Goal: Task Accomplishment & Management: Manage account settings

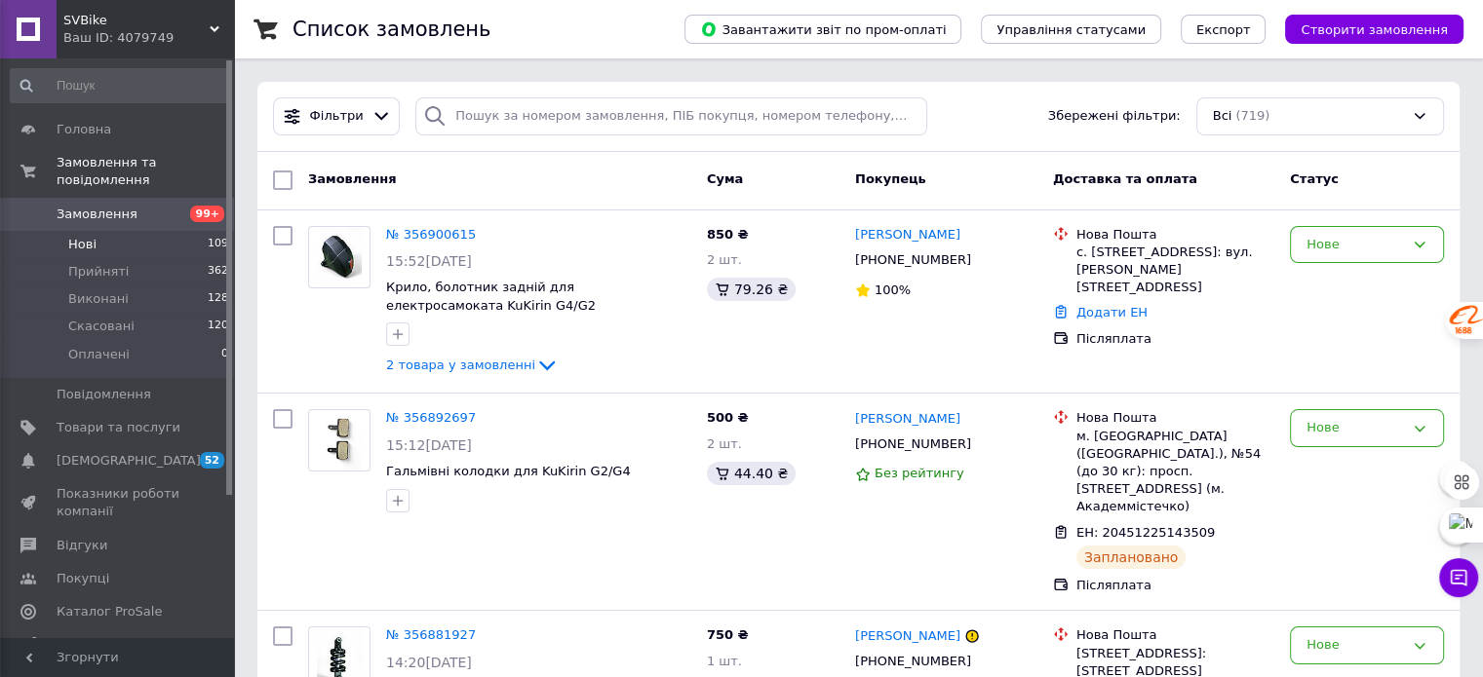
click at [91, 236] on span "Нові" at bounding box center [82, 245] width 28 height 18
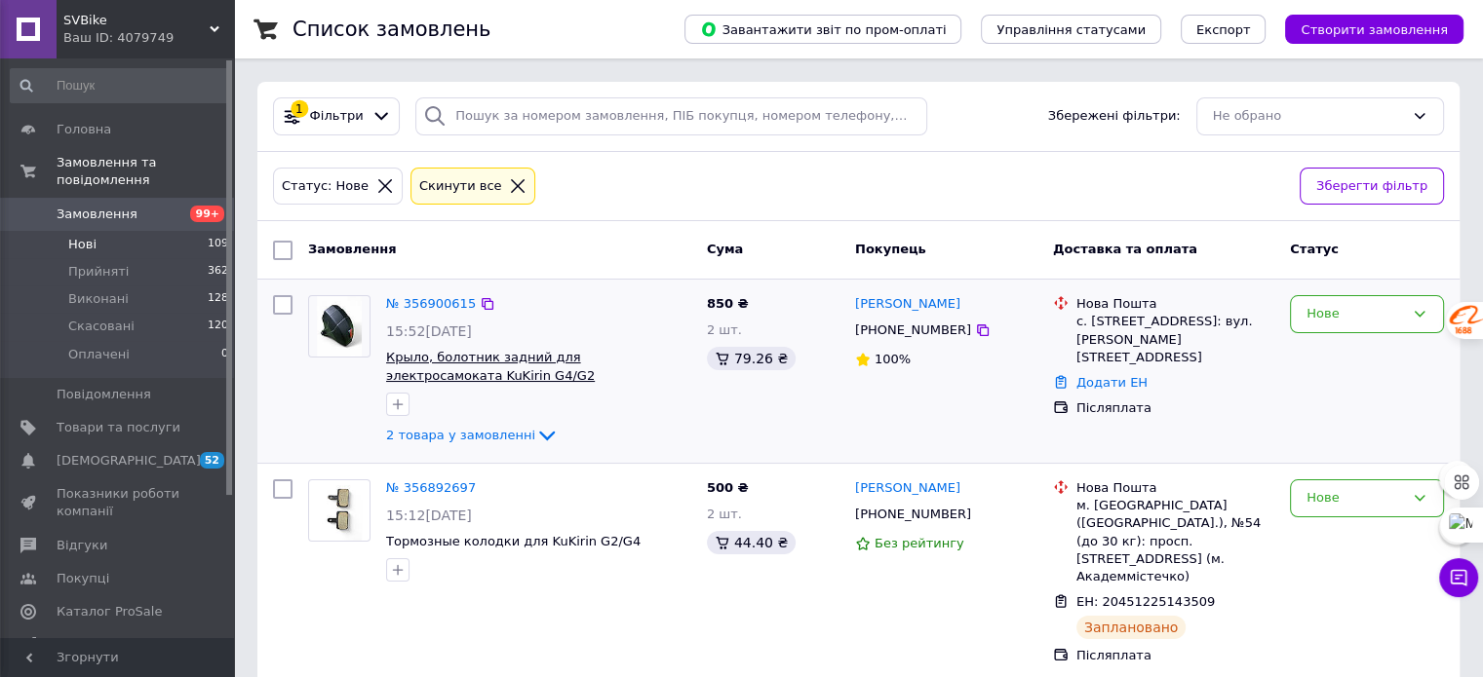
click at [534, 365] on span "Крыло, болотник задний для электросамоката KuKirin G4/G2" at bounding box center [490, 366] width 209 height 33
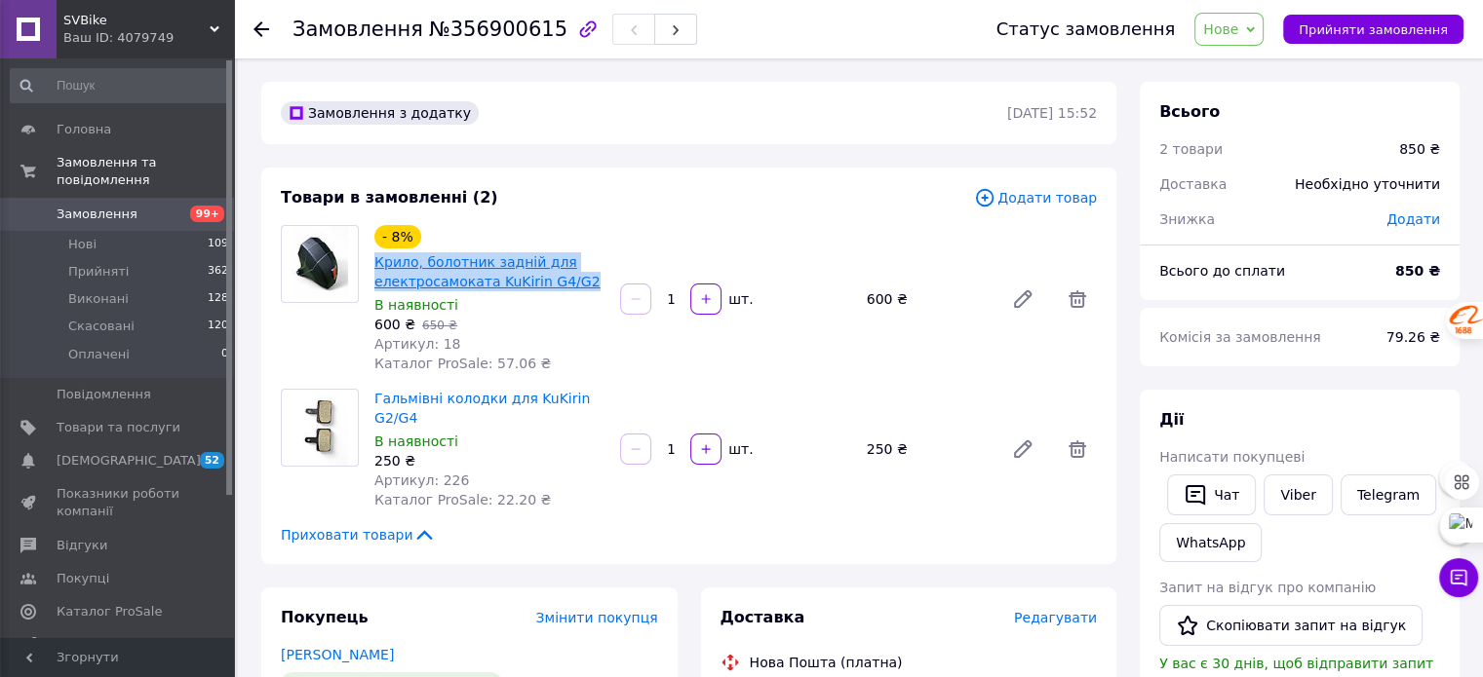
drag, startPoint x: 581, startPoint y: 280, endPoint x: 374, endPoint y: 267, distance: 207.0
click at [374, 267] on span "Крило, болотник задній для електросамоката KuKirin G4/G2" at bounding box center [489, 271] width 230 height 39
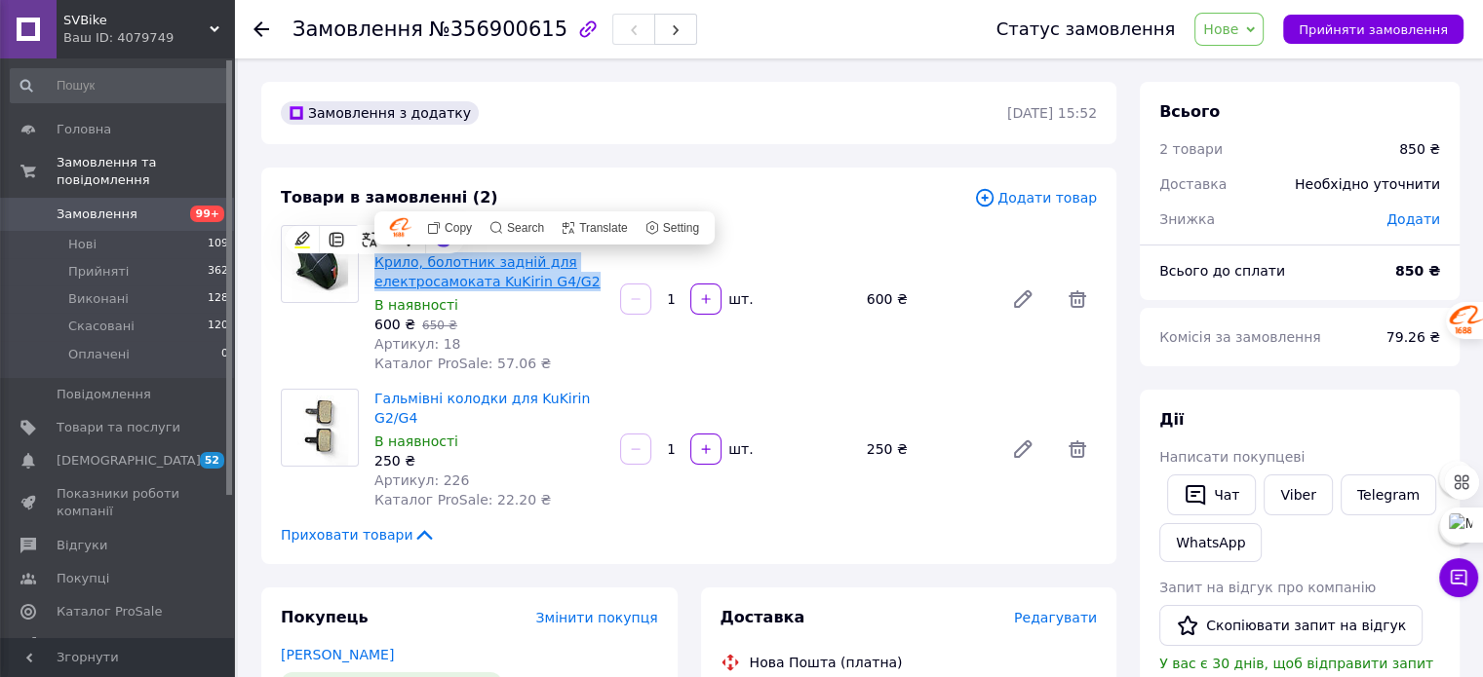
copy link "Крило, болотник задній для електросамоката KuKirin G4/G2"
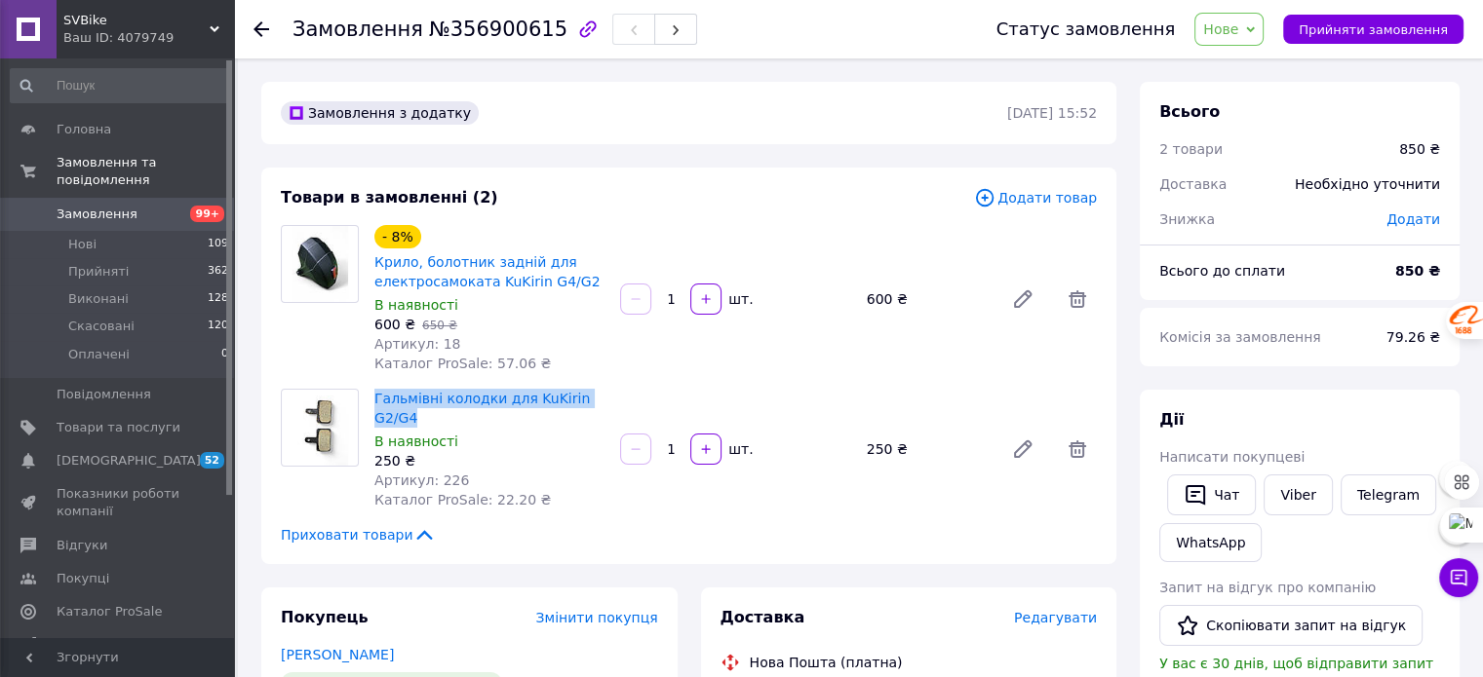
drag, startPoint x: 370, startPoint y: 396, endPoint x: 603, endPoint y: 397, distance: 233.0
click at [603, 397] on div "Гальмівні колодки для KuKirin G2/G4 В наявності 250 ₴ Артикул: 226 Каталог ProS…" at bounding box center [490, 449] width 246 height 129
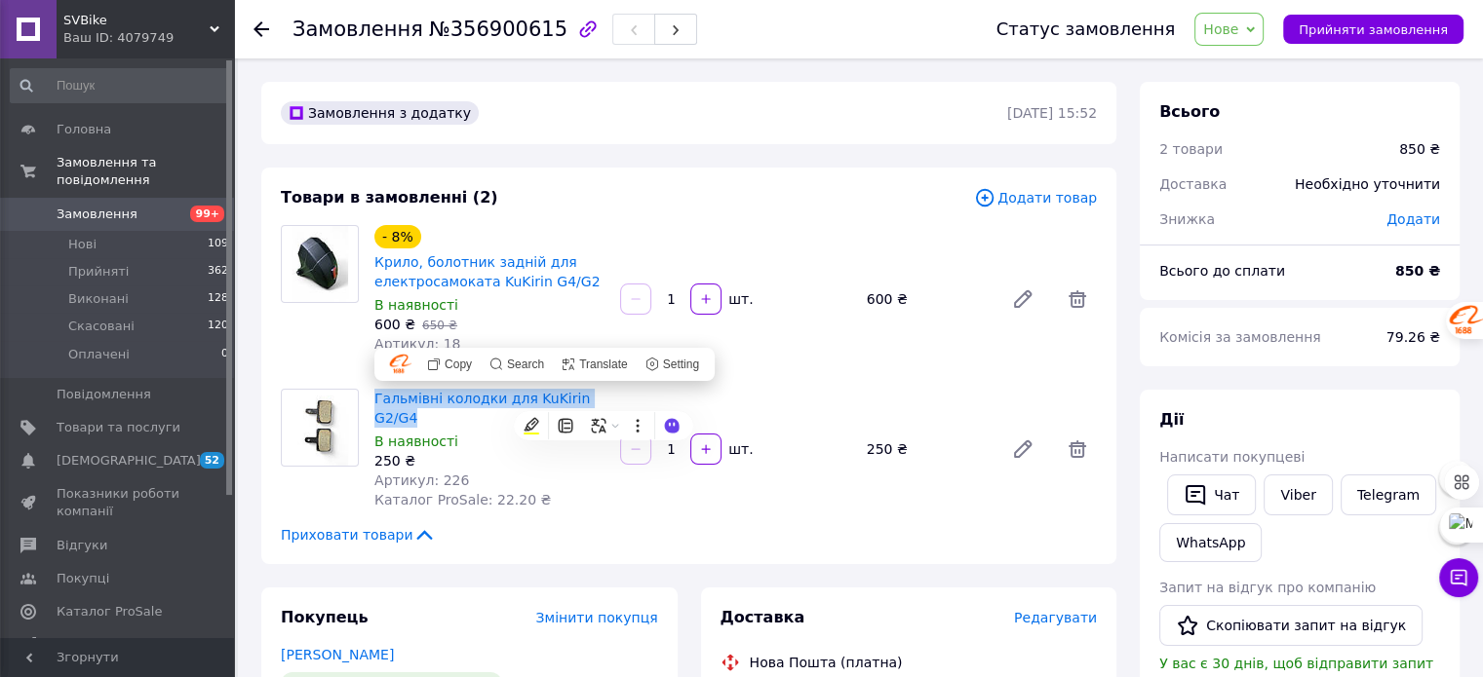
copy link "Гальмівні колодки для KuKirin G2/G4"
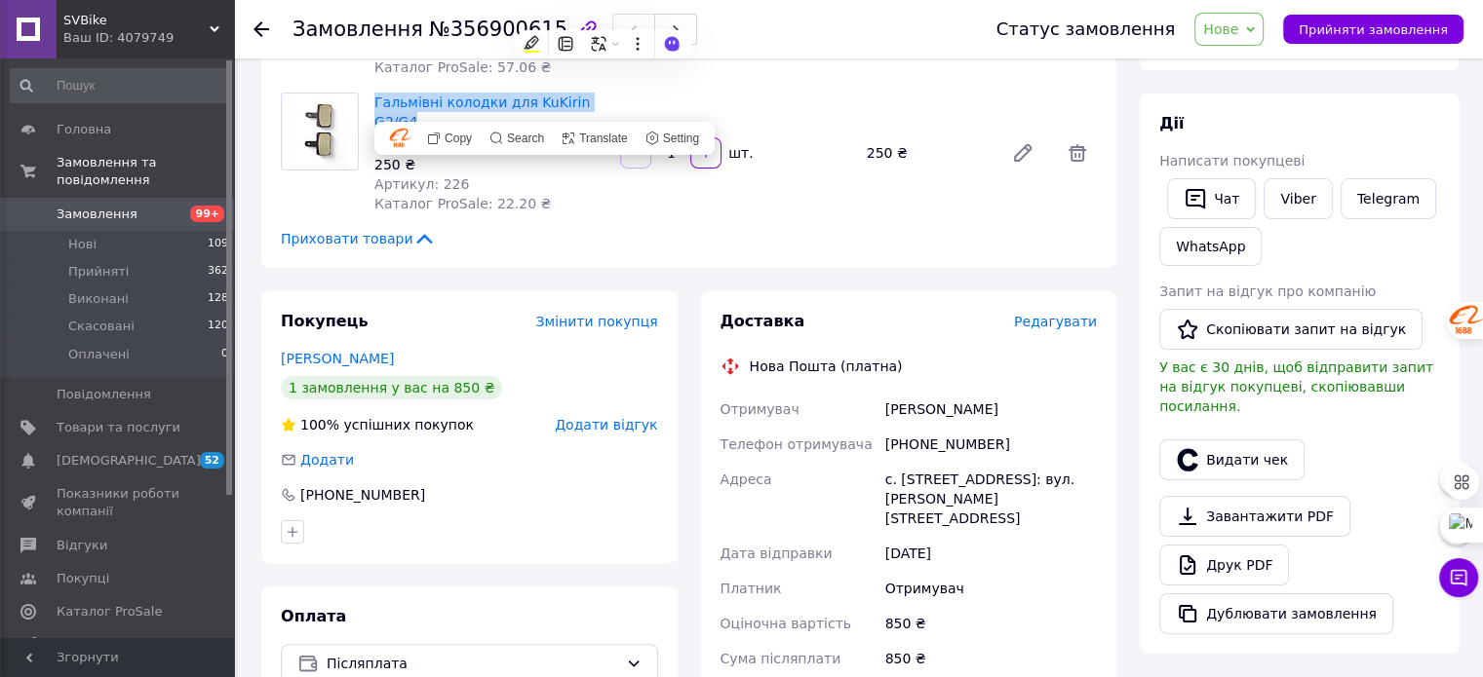
scroll to position [585, 0]
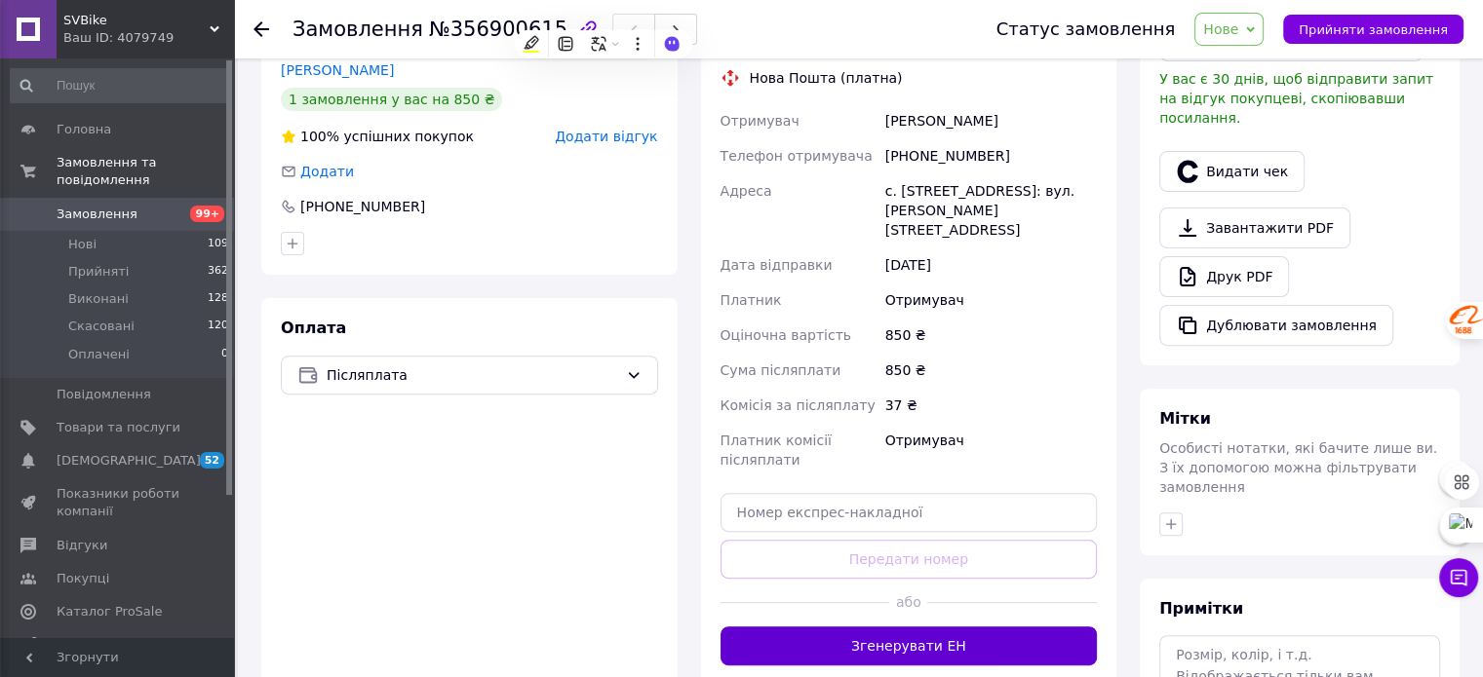
click at [928, 627] on button "Згенерувати ЕН" at bounding box center [908, 646] width 377 height 39
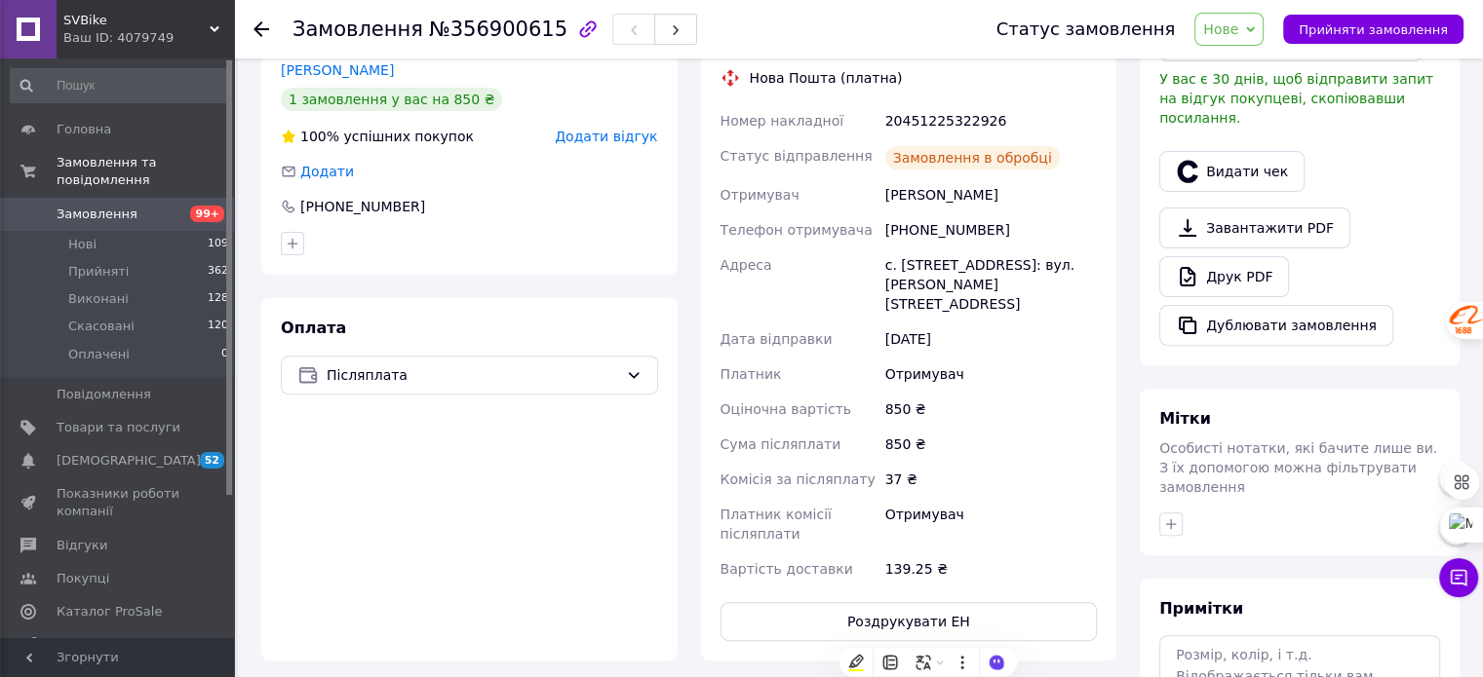
scroll to position [390, 0]
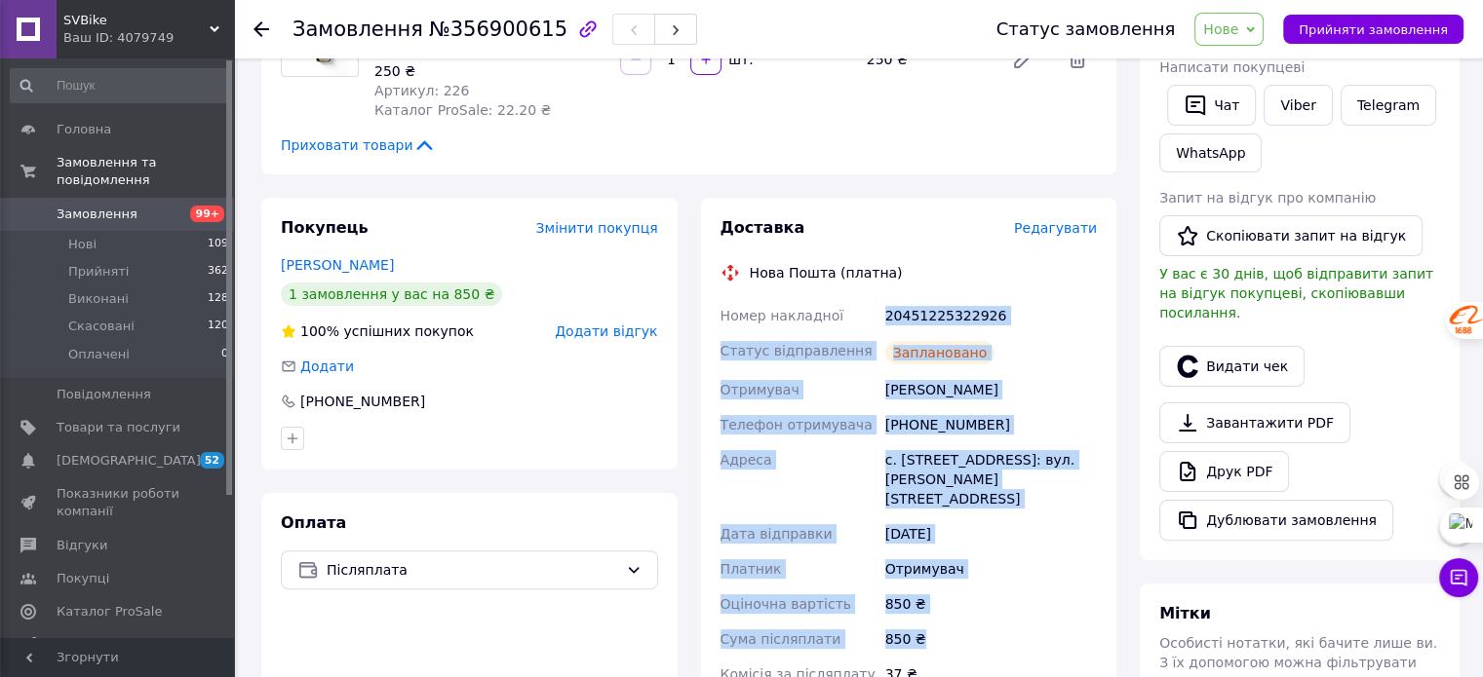
drag, startPoint x: 885, startPoint y: 295, endPoint x: 1029, endPoint y: 592, distance: 329.6
click at [1029, 592] on div "Номер накладної 20451225322926 Статус відправлення Заплановано Отримувач [PERSO…" at bounding box center [908, 540] width 385 height 484
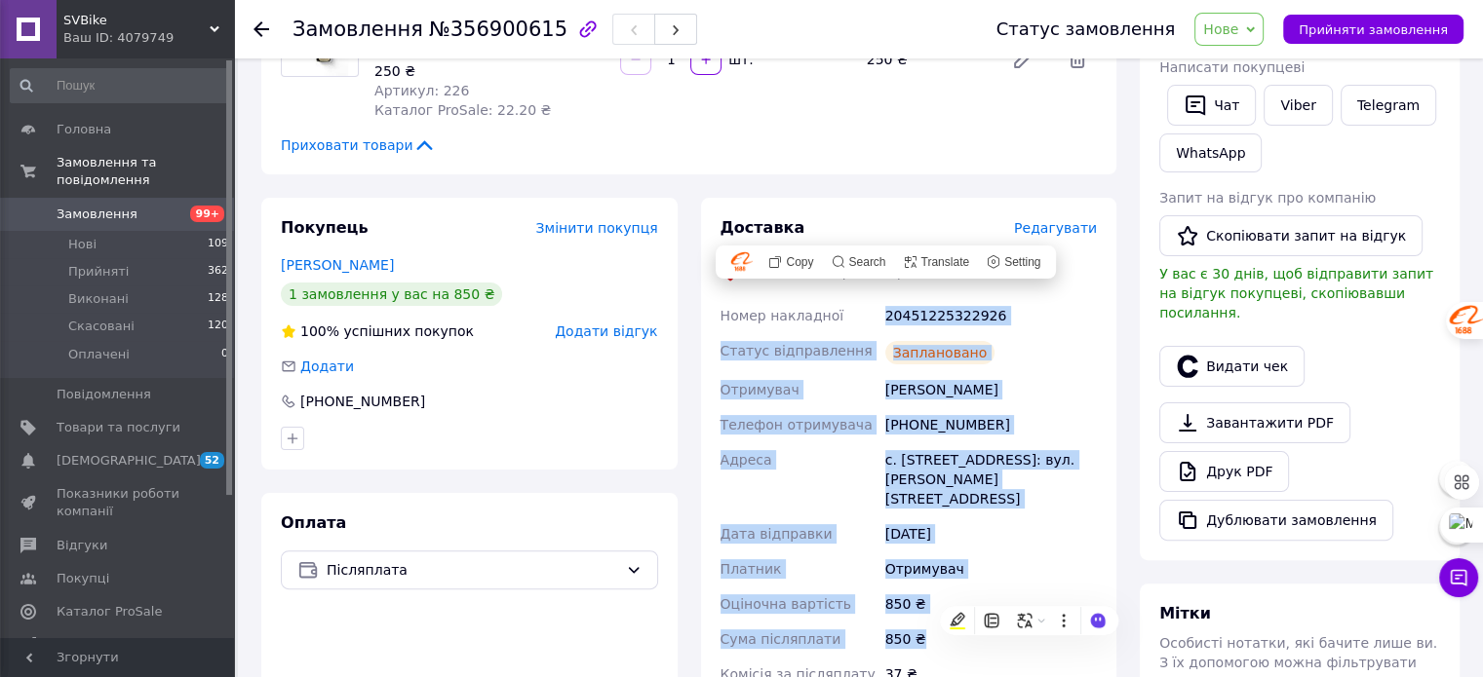
copy div "20451225322926 Статус відправлення Заплановано Отримувач [PERSON_NAME] Телефон …"
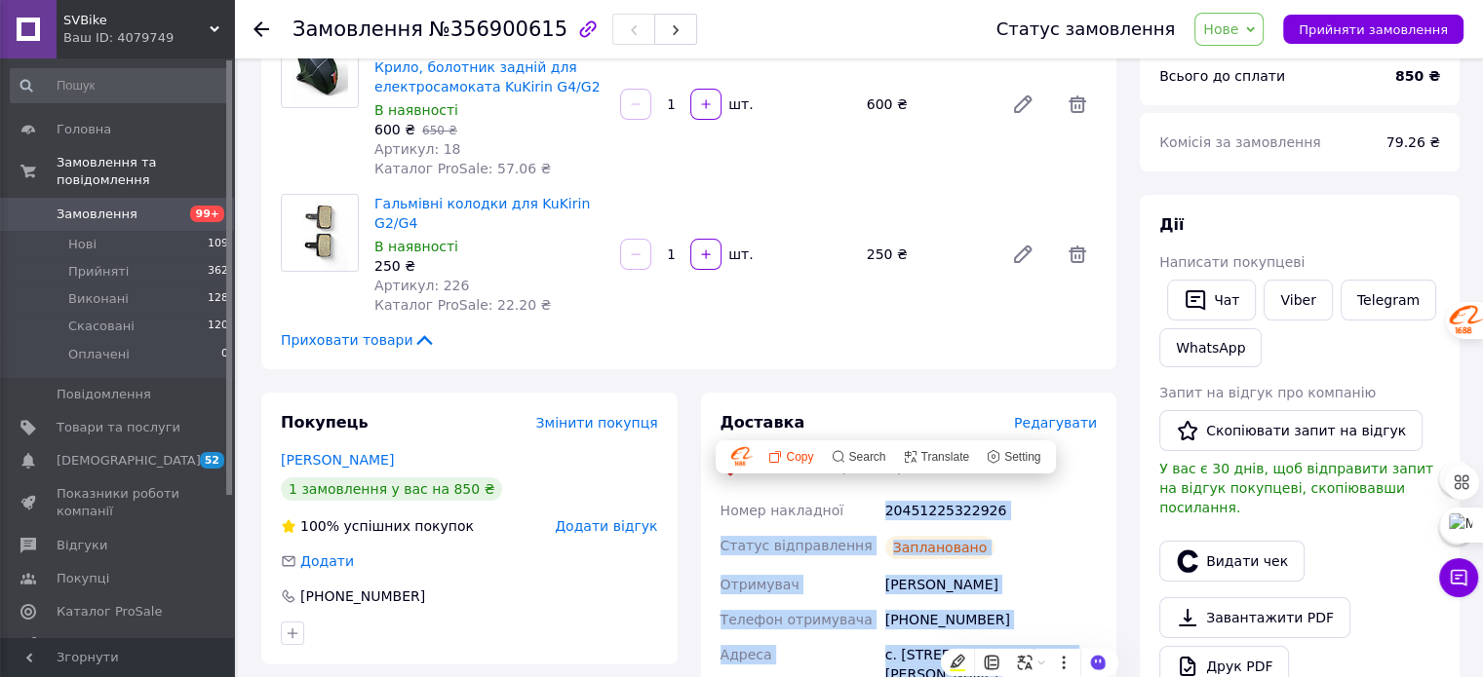
scroll to position [0, 0]
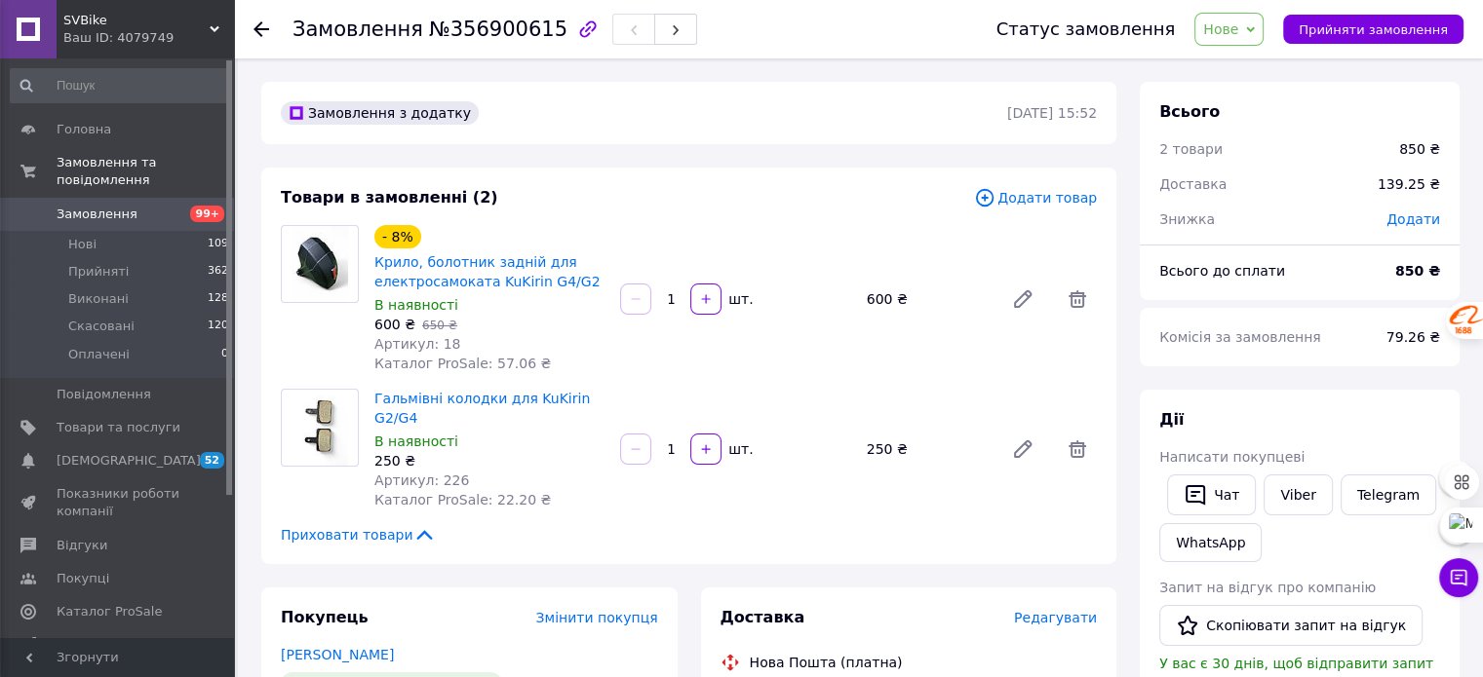
click at [630, 525] on div "Приховати товари" at bounding box center [689, 534] width 816 height 19
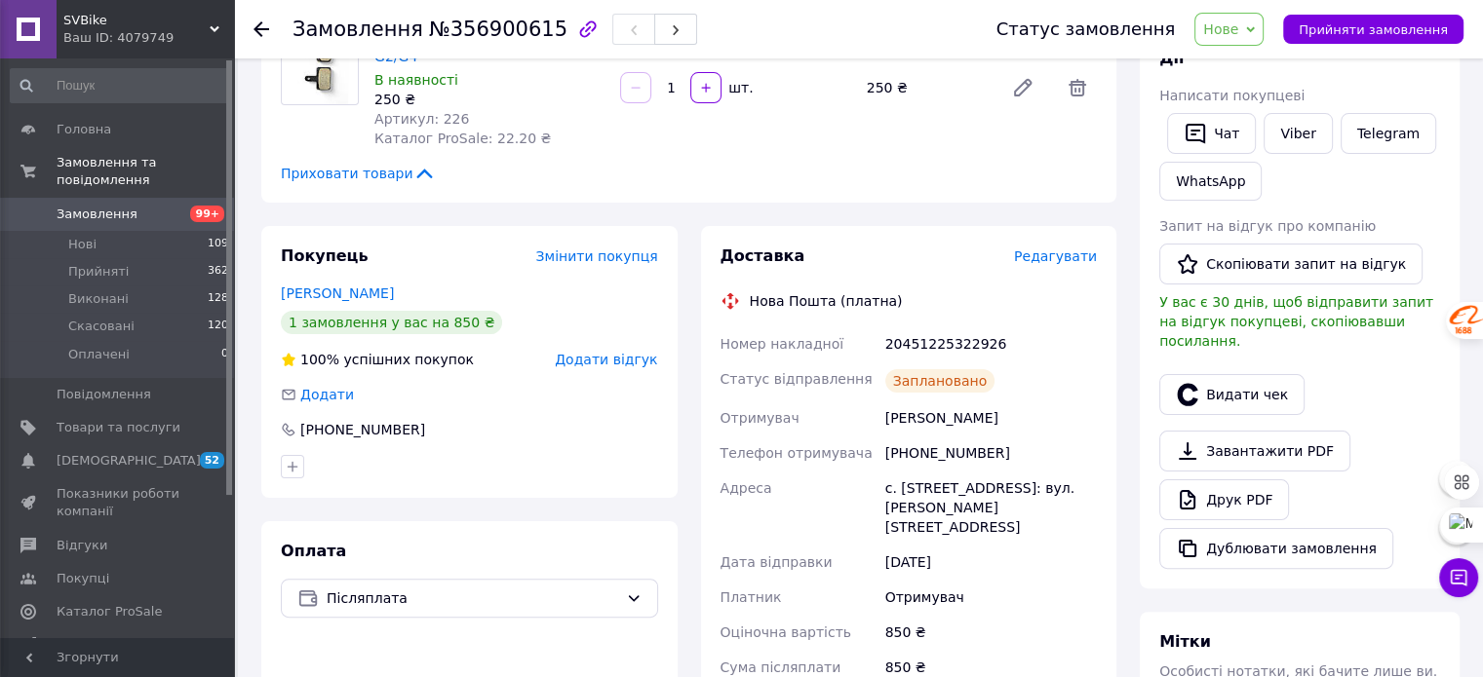
scroll to position [390, 0]
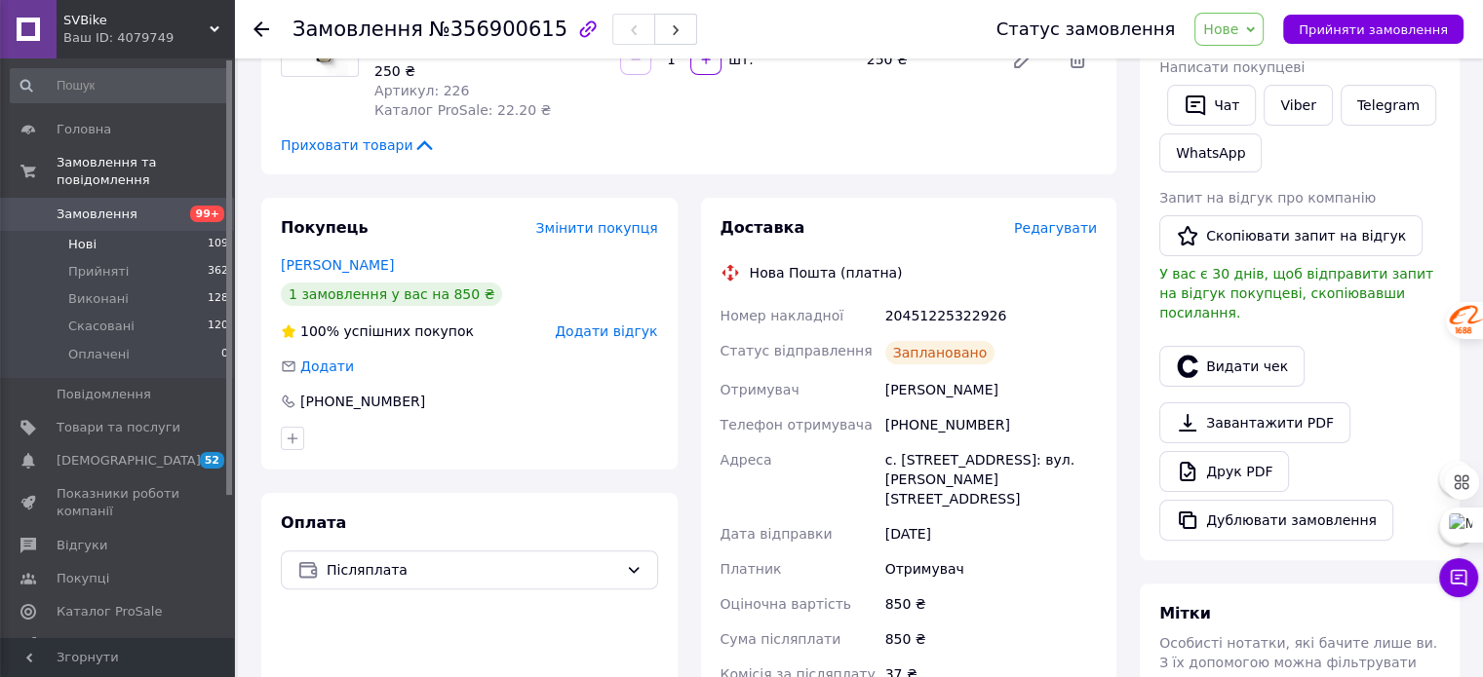
click at [95, 231] on li "Нові 109" at bounding box center [120, 244] width 240 height 27
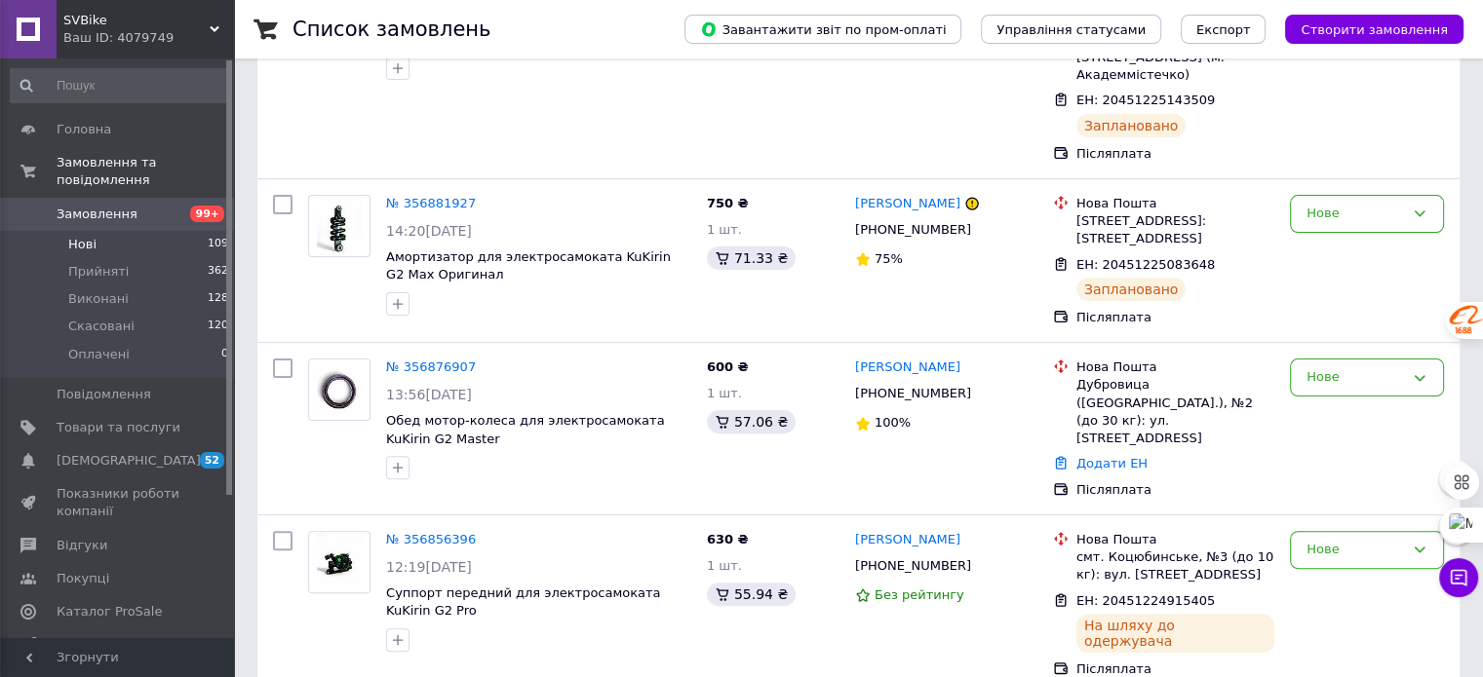
scroll to position [585, 0]
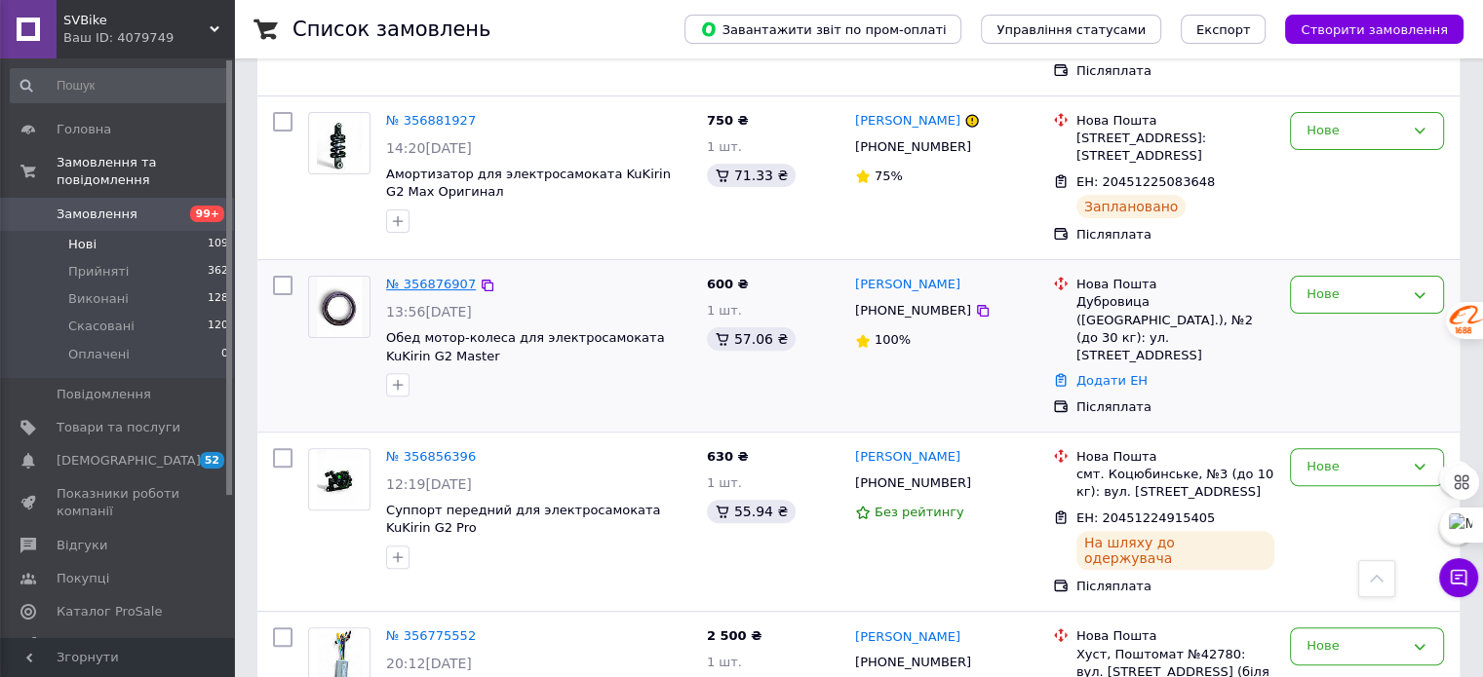
click at [458, 277] on link "№ 356876907" at bounding box center [431, 284] width 90 height 15
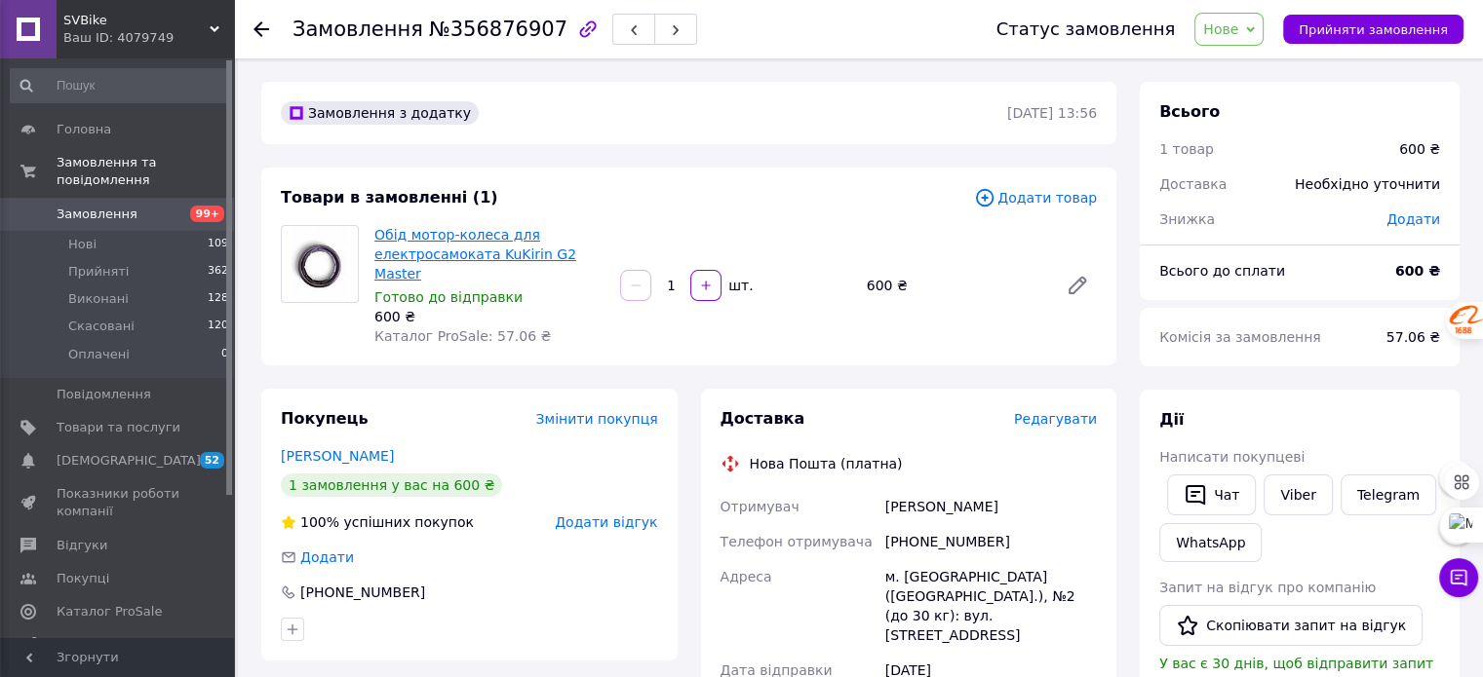
click at [413, 244] on link "Обід мотор-колеса для електросамоката KuKirin G2 Master" at bounding box center [475, 254] width 202 height 55
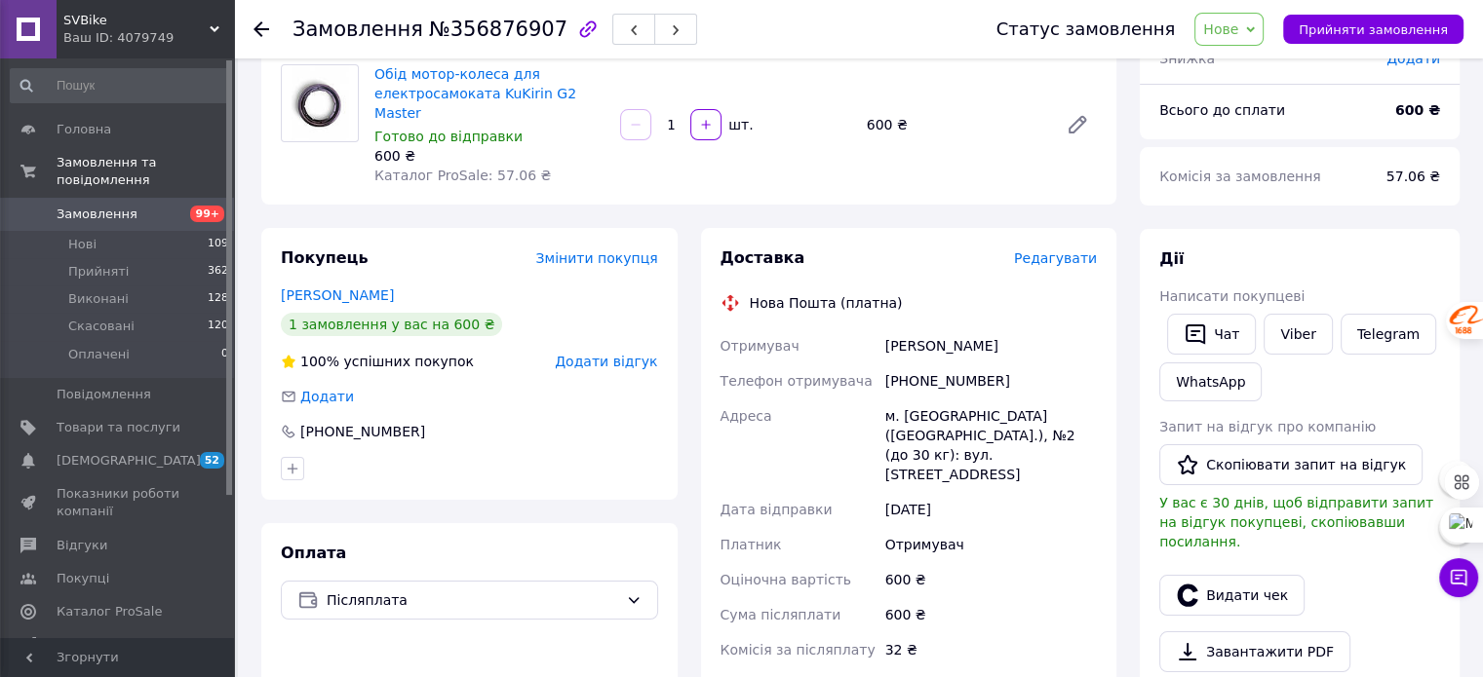
scroll to position [195, 0]
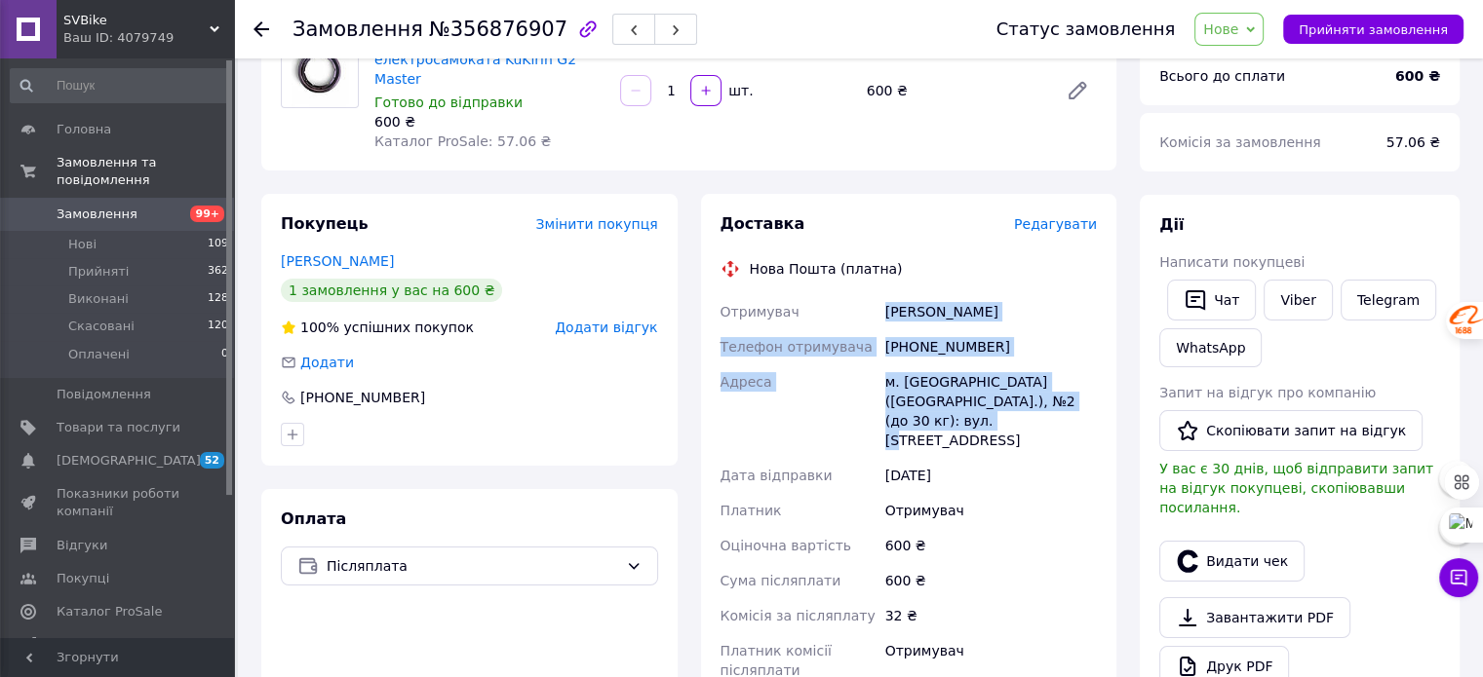
drag, startPoint x: 885, startPoint y: 287, endPoint x: 1097, endPoint y: 392, distance: 236.3
click at [1097, 392] on div "Отримувач [PERSON_NAME] Телефон отримувача [PHONE_NUMBER] Адреса [PERSON_NAME].…" at bounding box center [908, 491] width 385 height 394
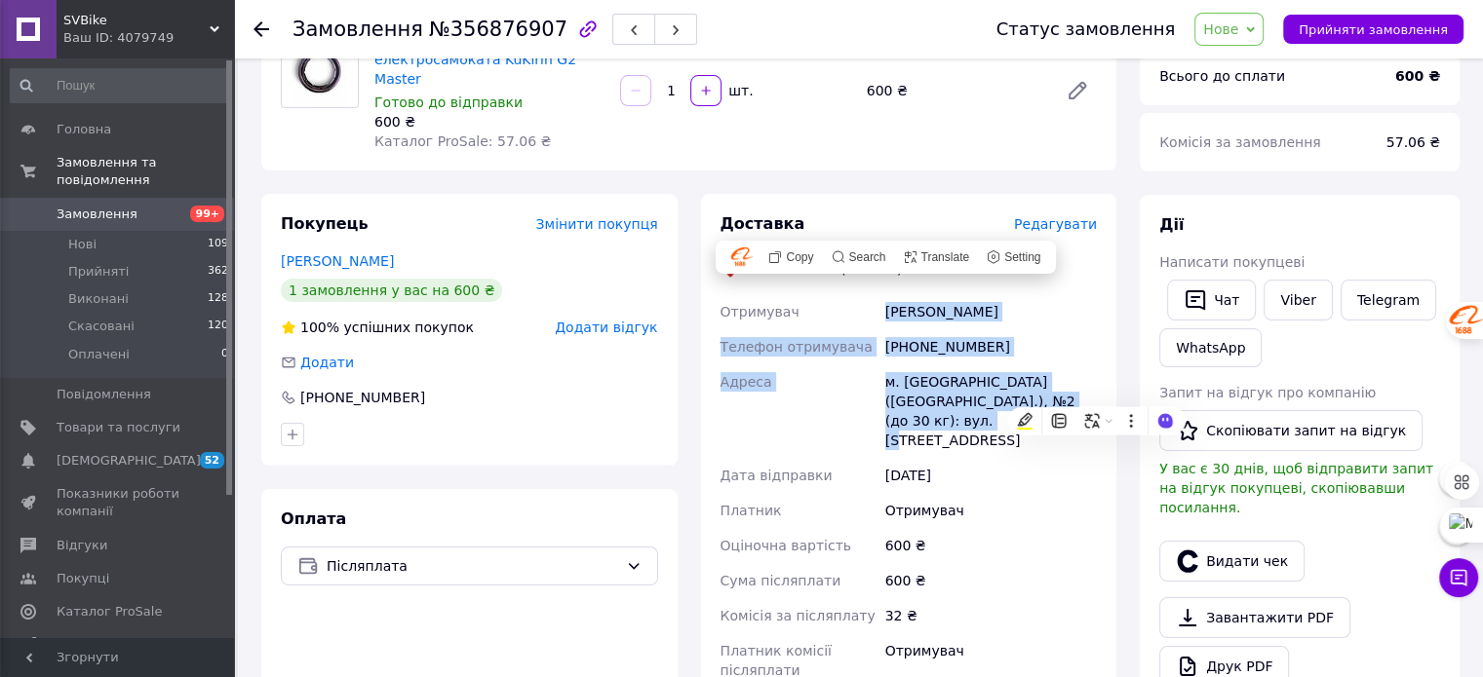
copy div "[PERSON_NAME] Телефон отримувача [PHONE_NUMBER] Адреса [PERSON_NAME]. [GEOGRAPH…"
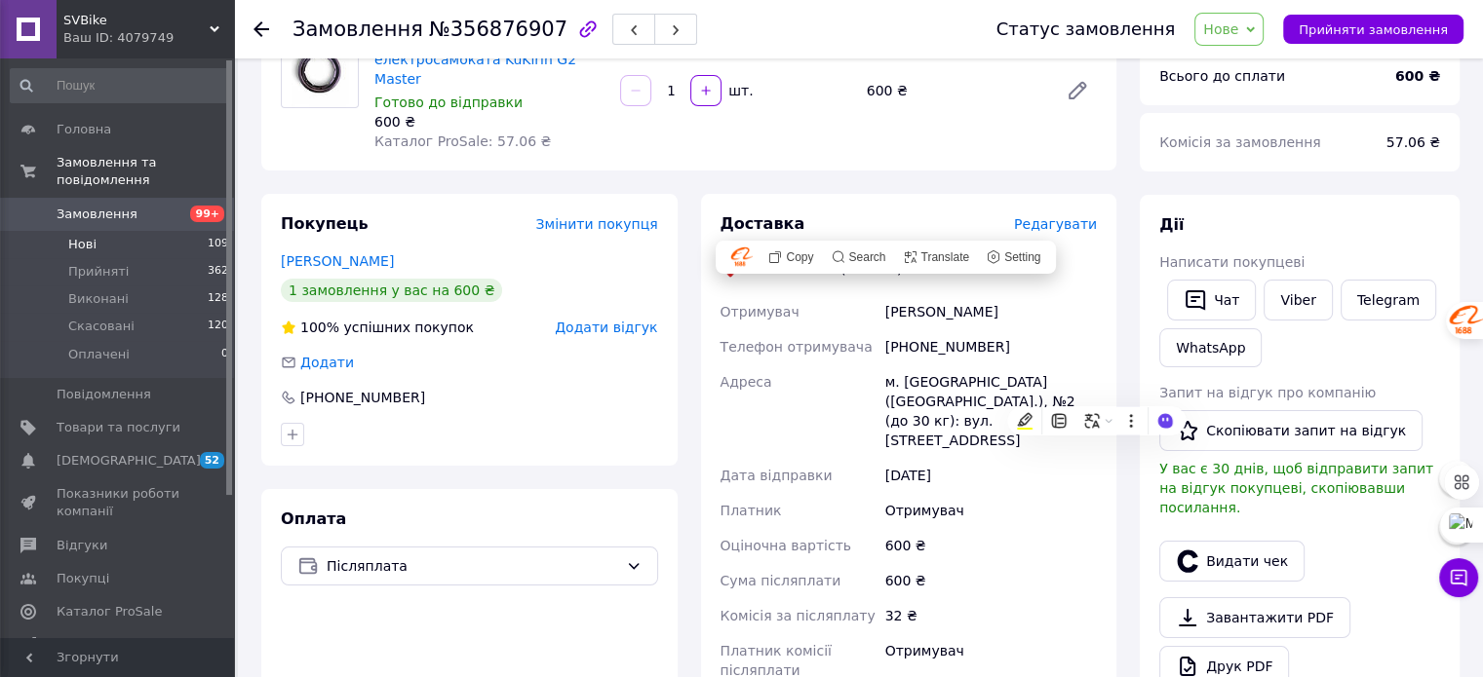
click at [90, 236] on span "Нові" at bounding box center [82, 245] width 28 height 18
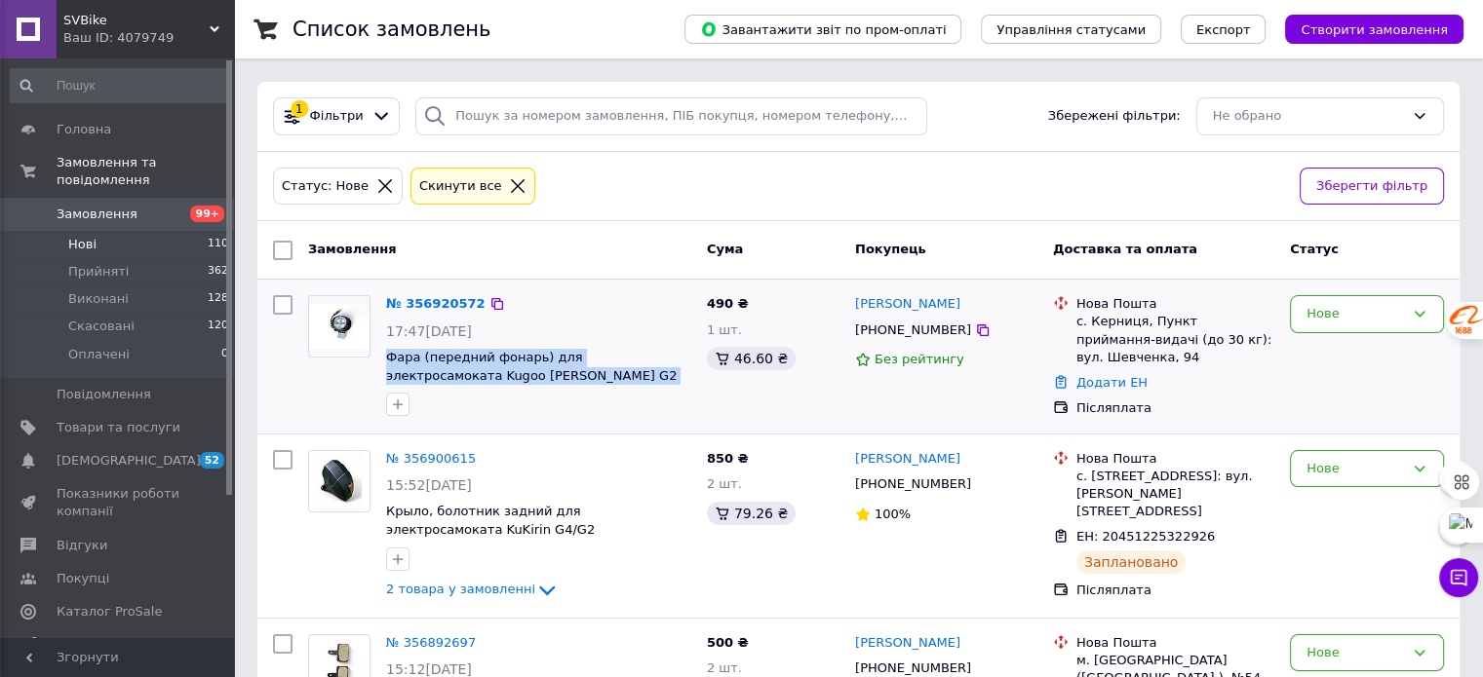
drag, startPoint x: 664, startPoint y: 378, endPoint x: 385, endPoint y: 362, distance: 279.3
click at [385, 362] on div "№ 356920572 17:47[DATE] Фара (передний фонарь) для электросамоката Kugoo [PERSO…" at bounding box center [538, 356] width 321 height 136
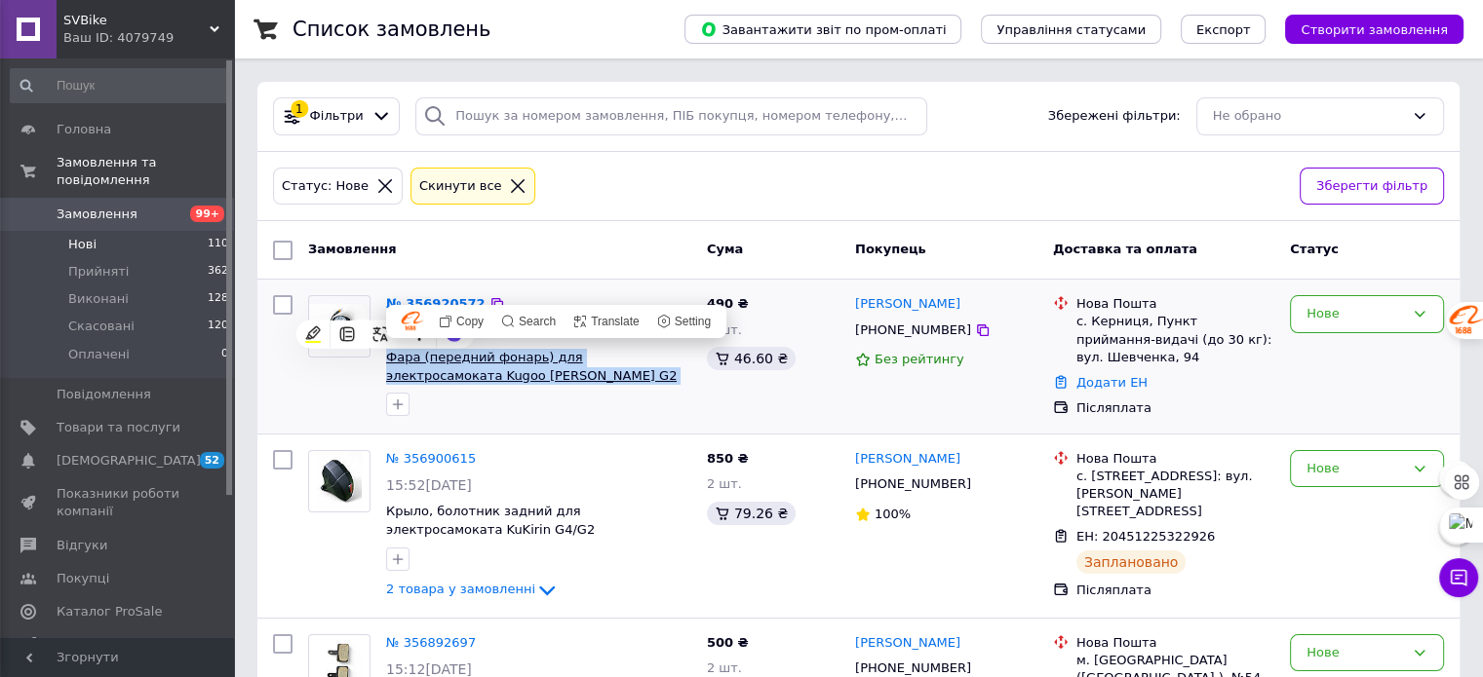
copy span "Фара (передний фонарь) для электросамоката Kugoo [PERSON_NAME] G2 Max / G2 Pro …"
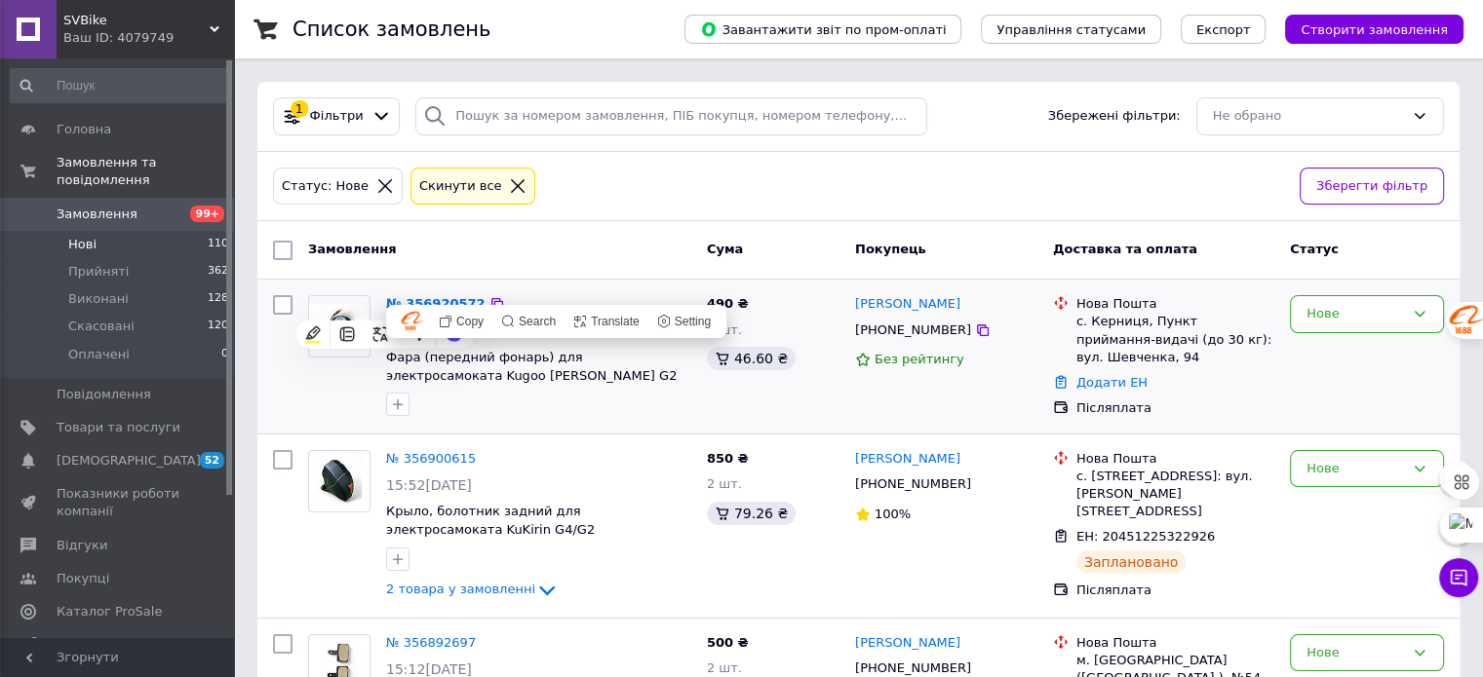
click at [563, 405] on div at bounding box center [538, 404] width 313 height 31
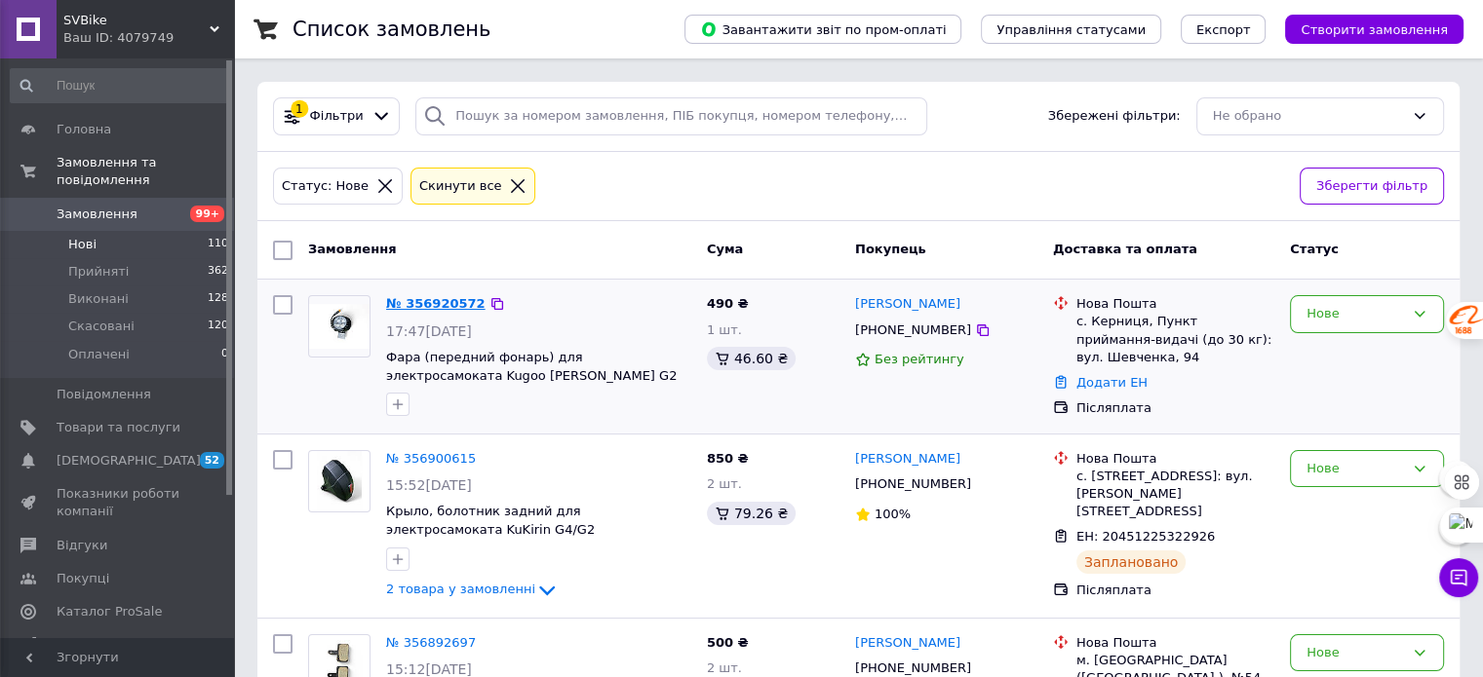
click at [417, 305] on link "№ 356920572" at bounding box center [435, 303] width 99 height 15
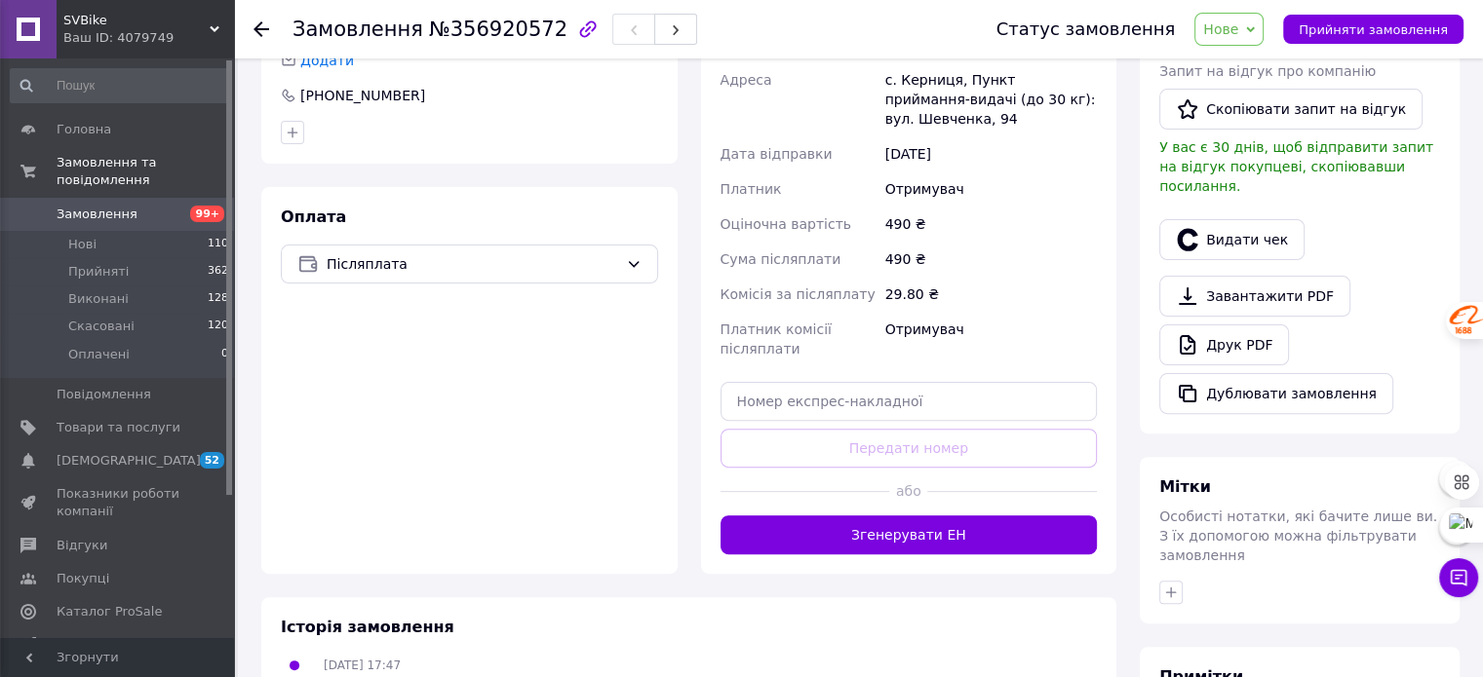
scroll to position [585, 0]
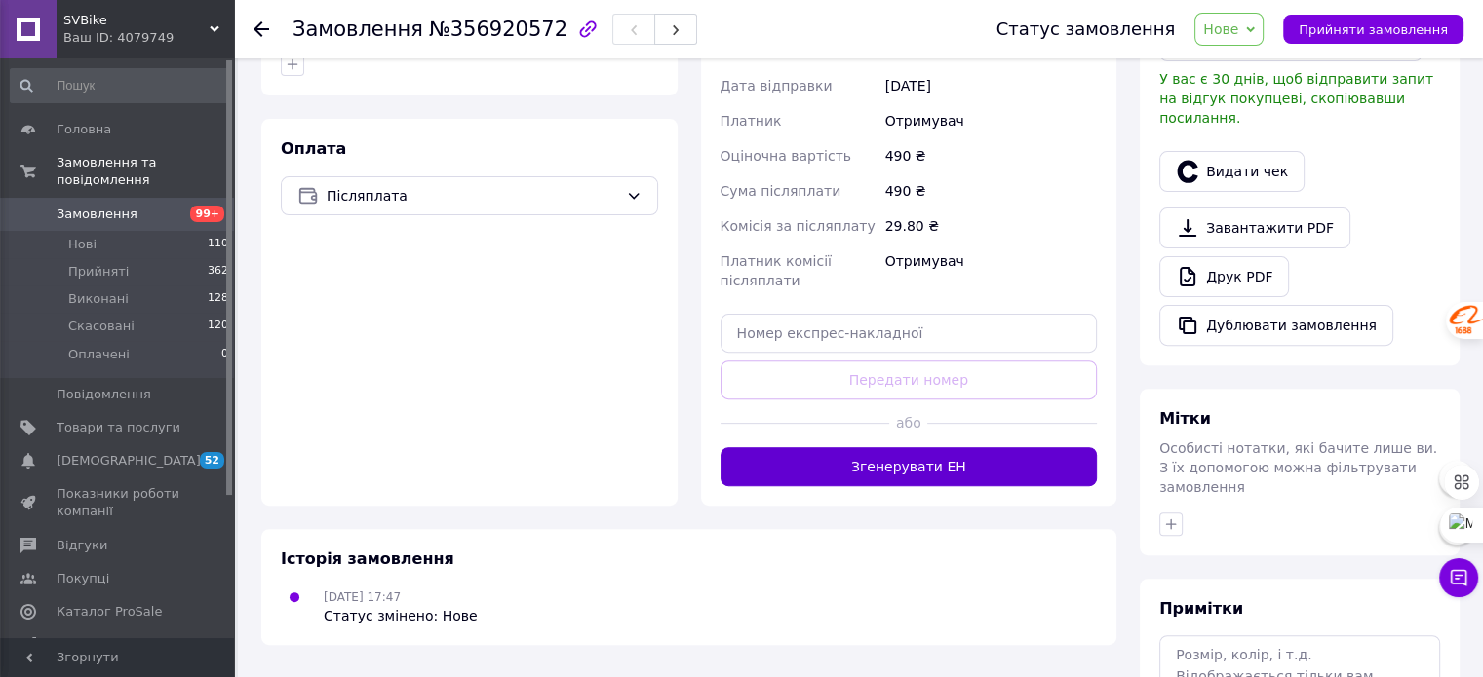
click at [900, 474] on button "Згенерувати ЕН" at bounding box center [908, 466] width 377 height 39
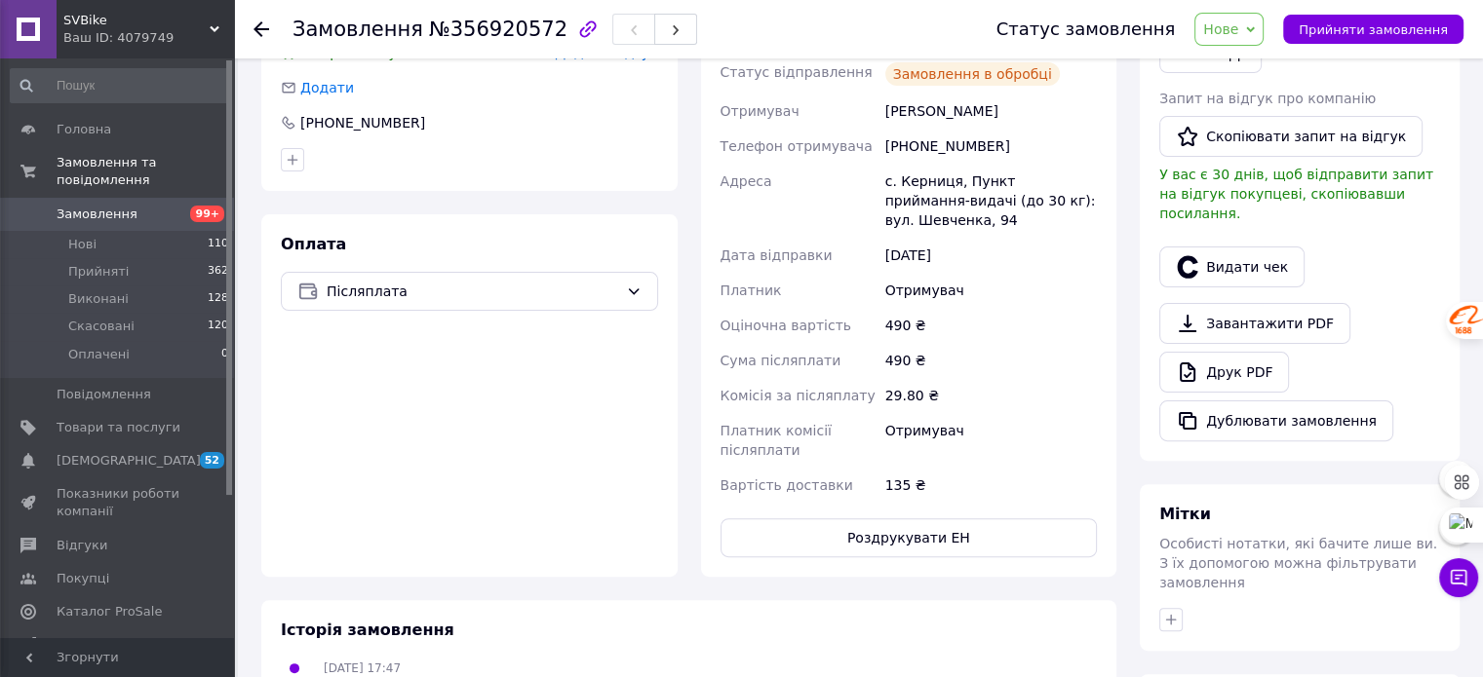
scroll to position [390, 0]
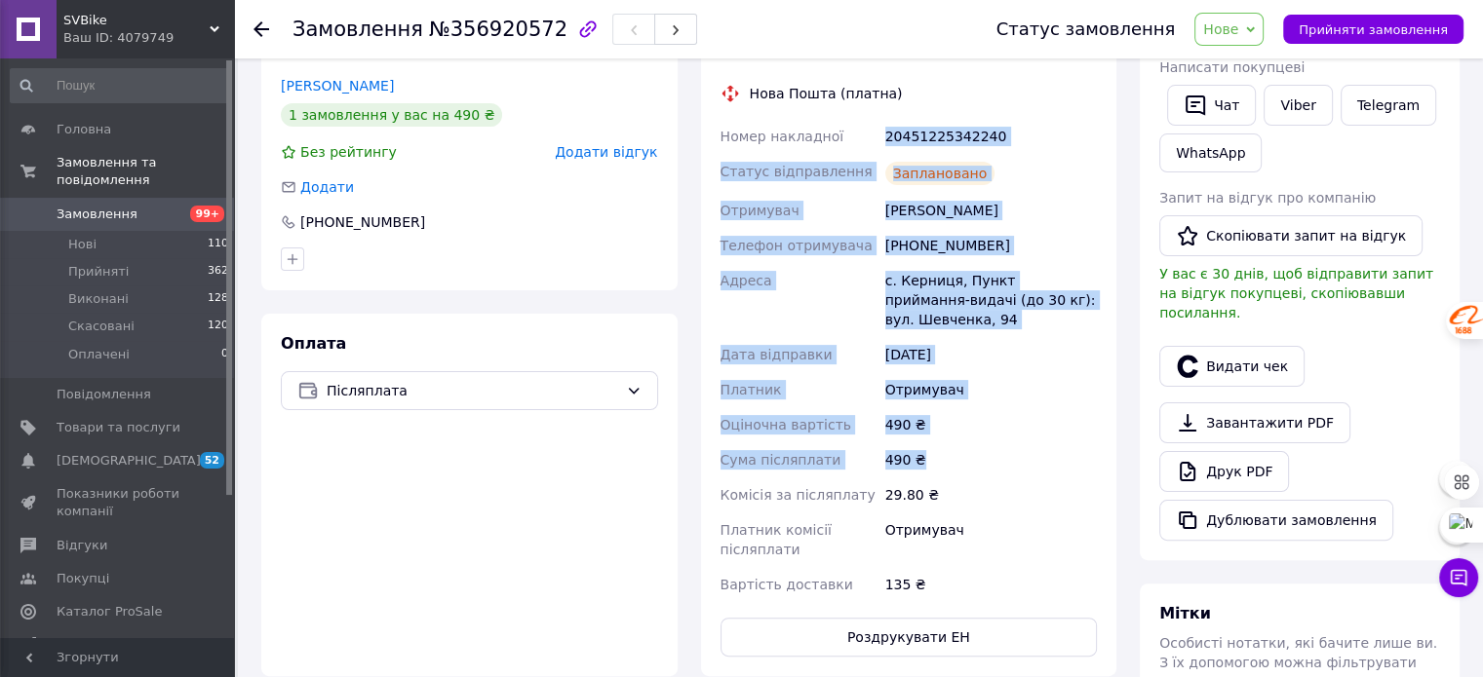
drag, startPoint x: 885, startPoint y: 132, endPoint x: 1048, endPoint y: 452, distance: 359.7
click at [1048, 452] on div "Номер накладної 20451225342240 Статус відправлення Заплановано Отримувач [PERSO…" at bounding box center [908, 361] width 385 height 484
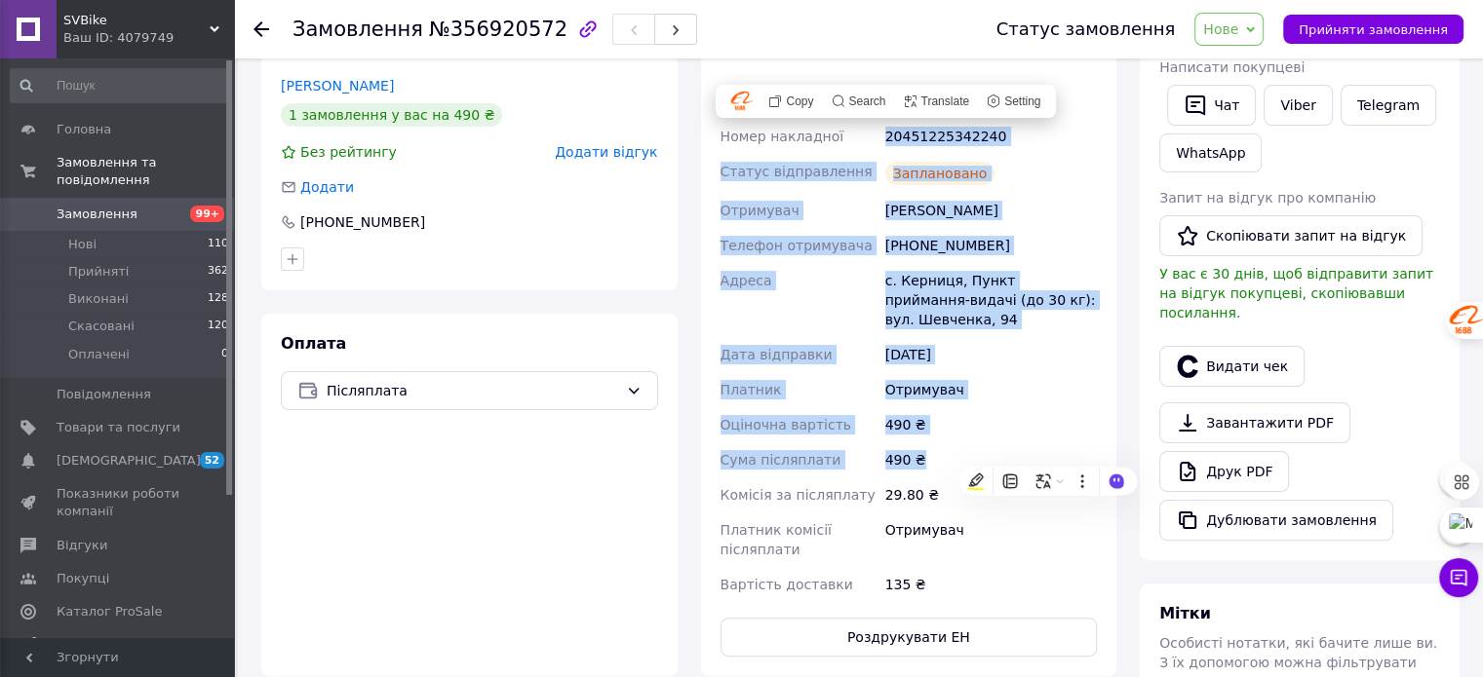
copy div "20451225342240 Статус відправлення Заплановано Отримувач [PERSON_NAME] Телефон …"
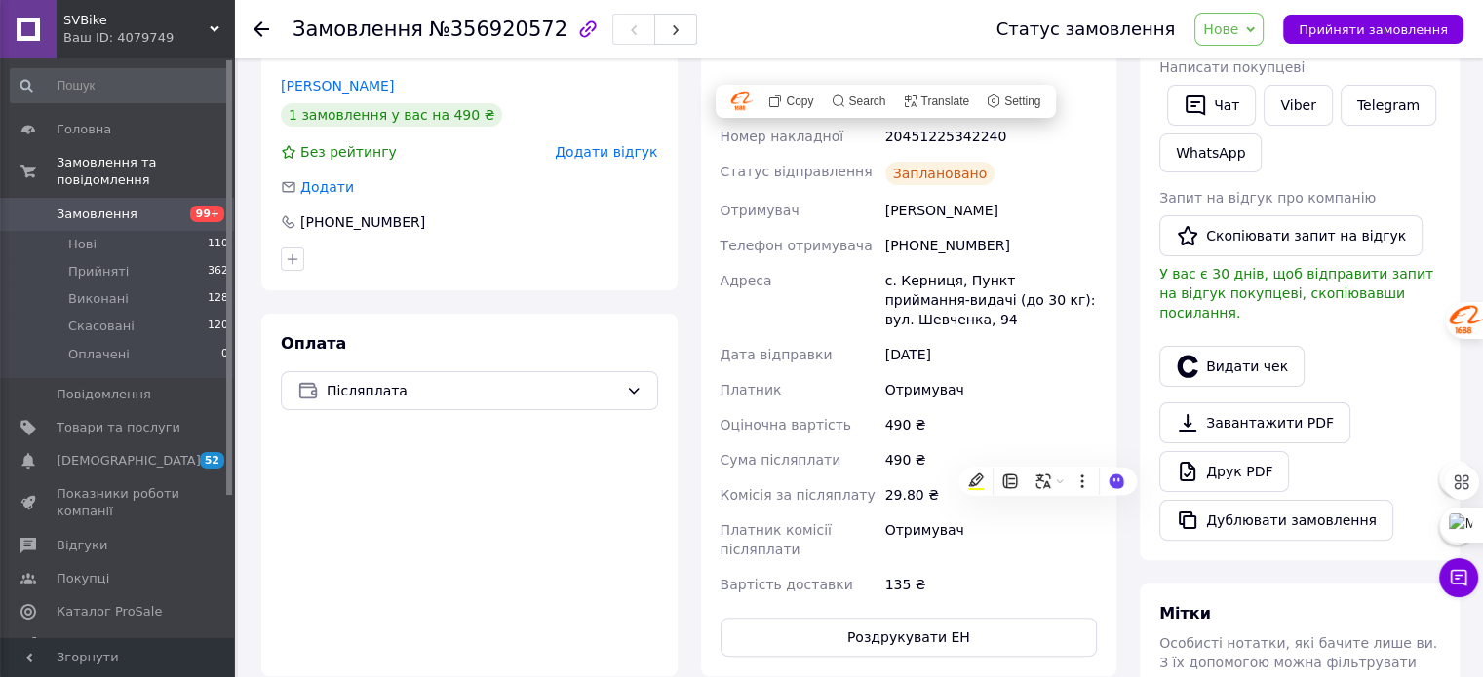
click at [457, 497] on div "Оплата Післяплата" at bounding box center [469, 495] width 416 height 363
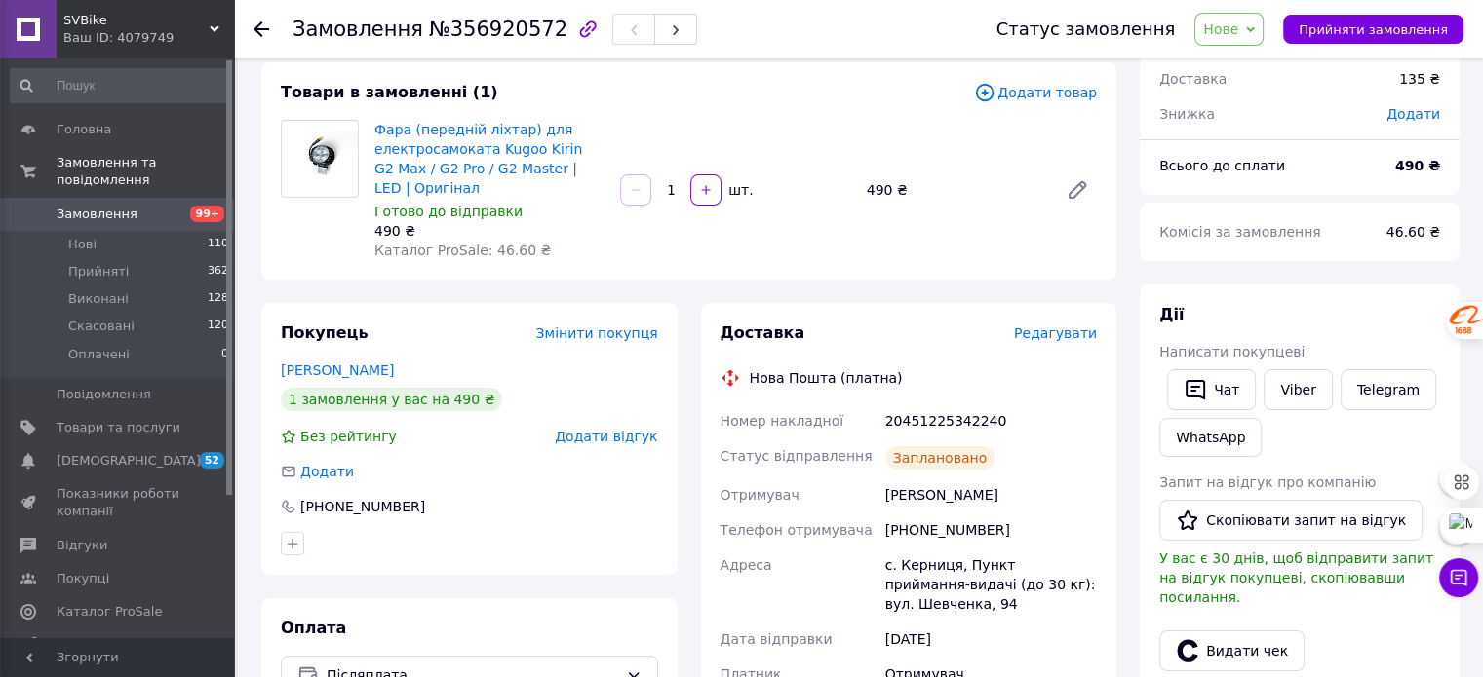
scroll to position [97, 0]
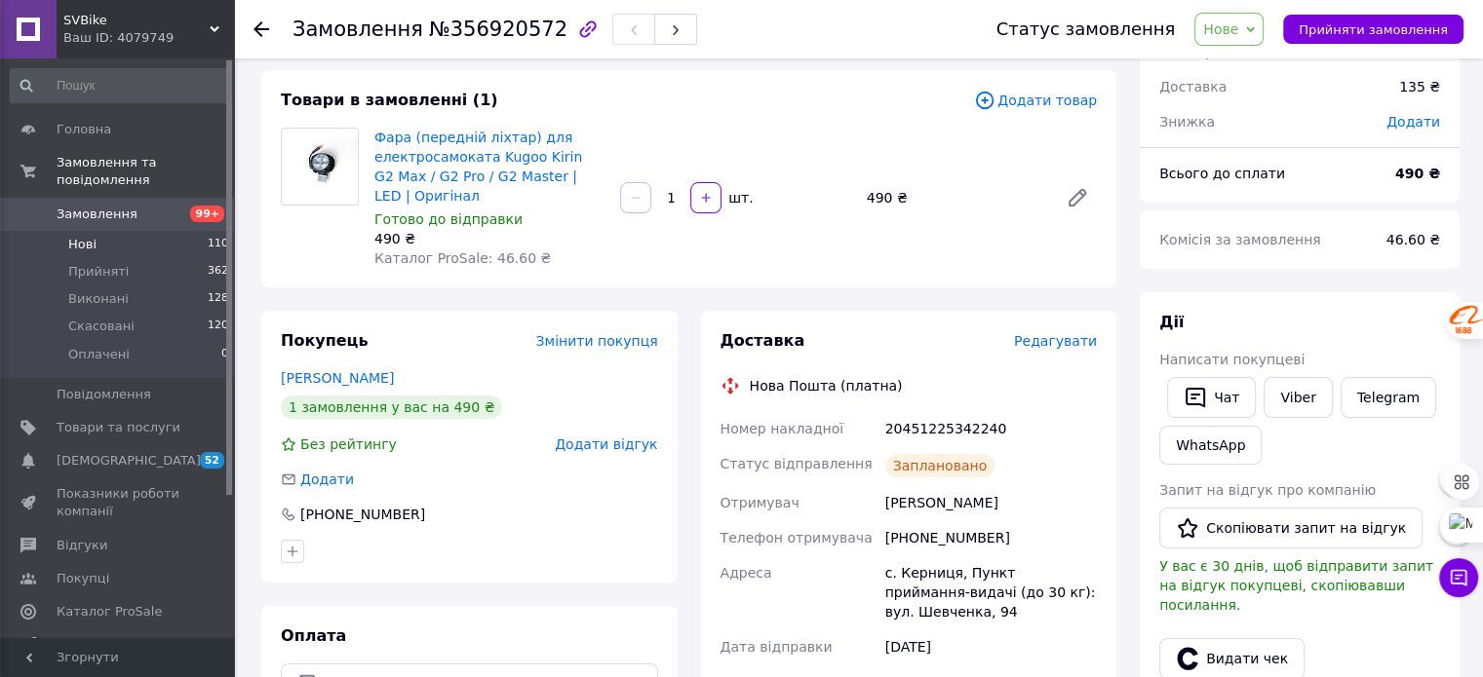
click at [73, 236] on span "Нові" at bounding box center [82, 245] width 28 height 18
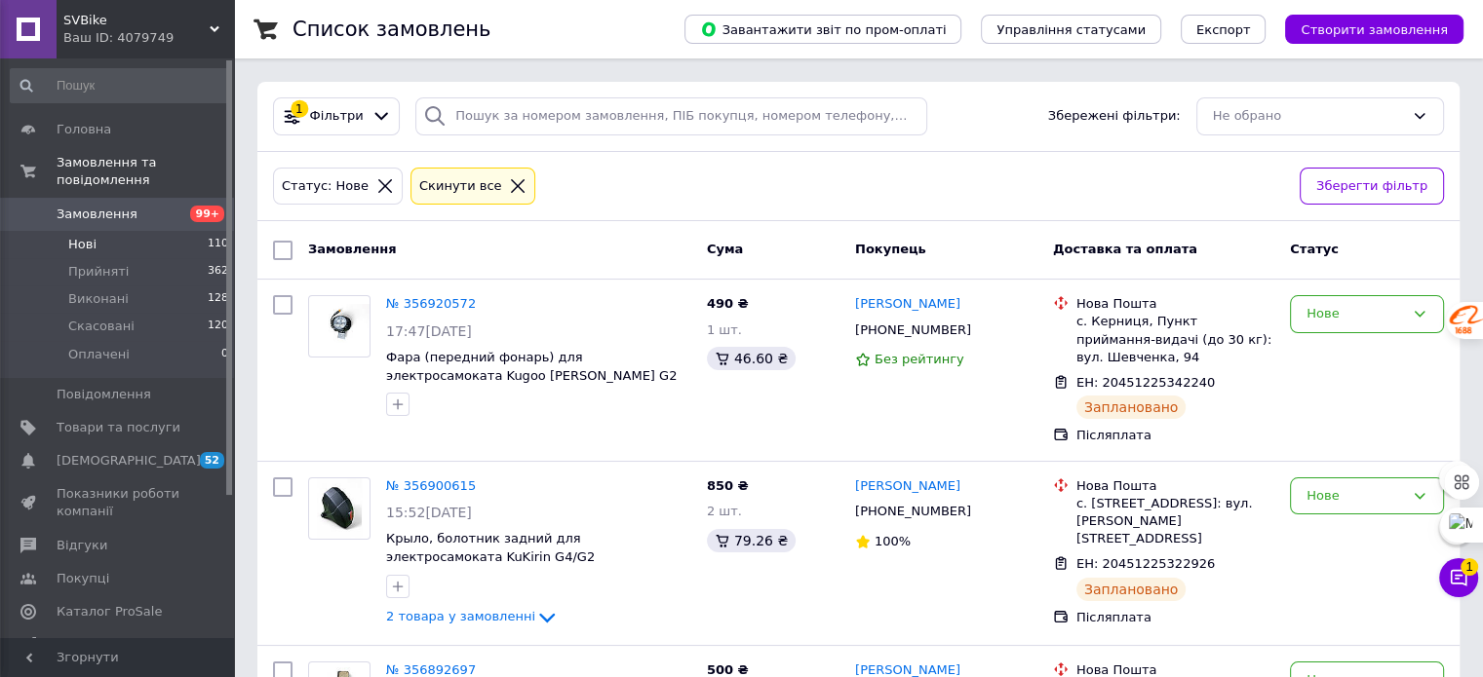
click at [83, 236] on span "Нові" at bounding box center [82, 245] width 28 height 18
click at [80, 236] on span "Нові" at bounding box center [82, 245] width 28 height 18
click at [69, 236] on span "Нові" at bounding box center [82, 245] width 28 height 18
